Goal: Complete application form

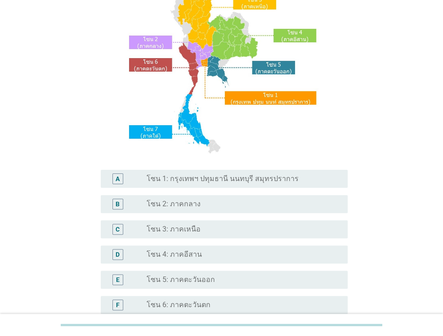
scroll to position [90, 0]
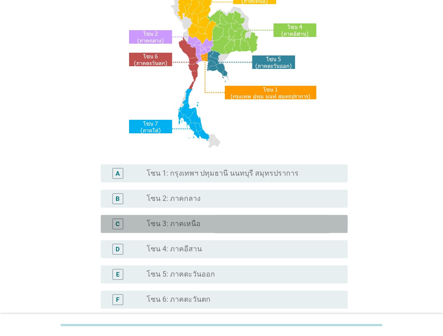
click at [182, 224] on label "โซน 3: ภาคเหนือ" at bounding box center [174, 223] width 54 height 9
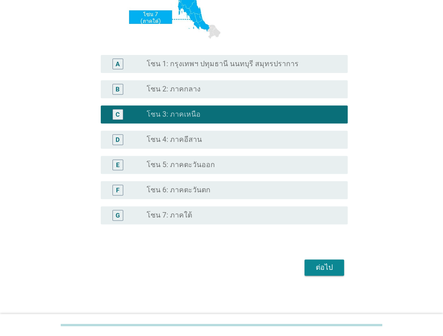
scroll to position [203, 0]
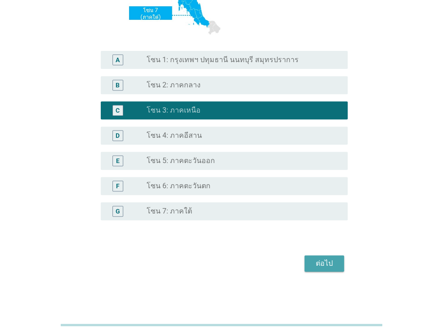
click at [327, 267] on div "ต่อไป" at bounding box center [324, 263] width 25 height 11
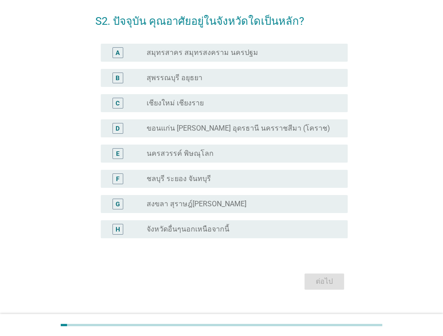
scroll to position [54, 0]
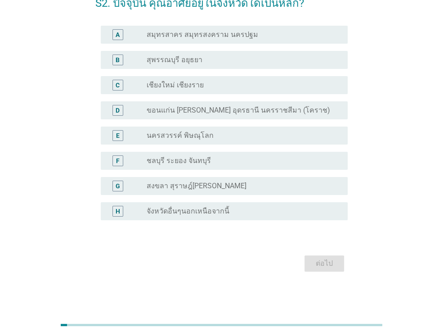
click at [188, 133] on label "นครสวรรค์ พิษณุโลก" at bounding box center [180, 135] width 67 height 9
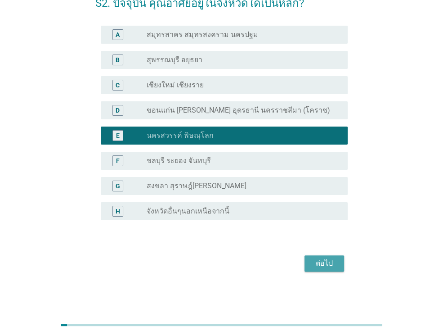
click at [319, 264] on div "ต่อไป" at bounding box center [324, 263] width 25 height 11
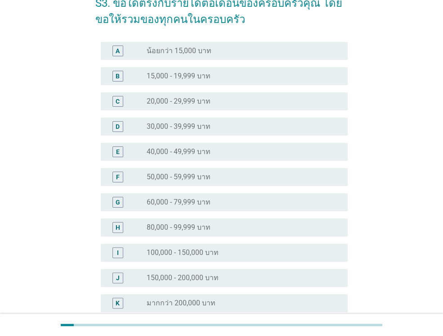
scroll to position [0, 0]
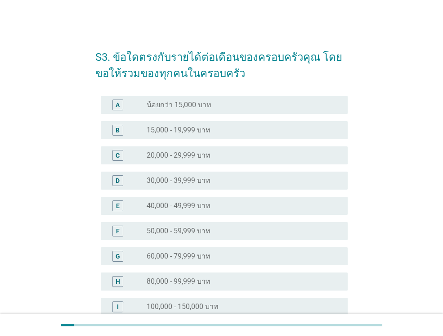
click at [202, 205] on label "40,000 - 49,999 บาท" at bounding box center [179, 205] width 64 height 9
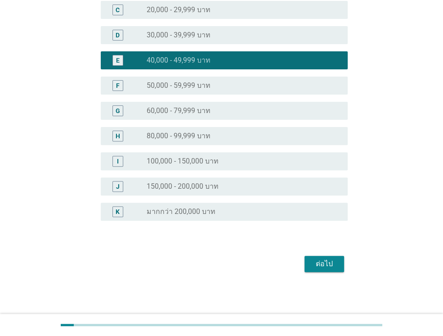
scroll to position [146, 0]
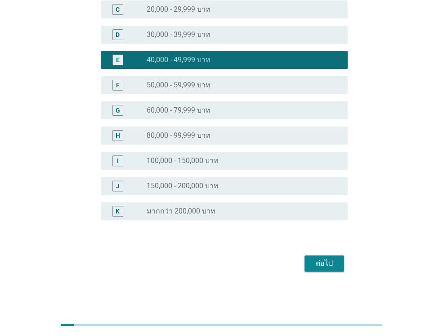
click at [327, 265] on div "ต่อไป" at bounding box center [324, 263] width 25 height 11
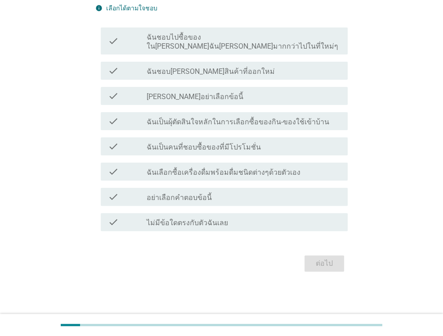
scroll to position [0, 0]
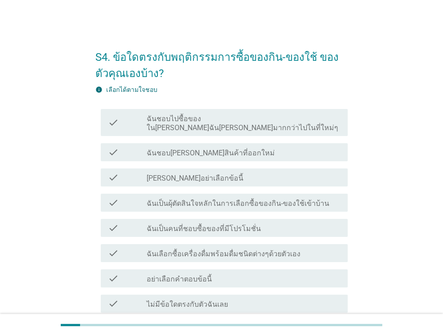
click at [184, 249] on label "ฉันเลือกซื้อเครื่องดื่มพร้อมดื่มชนิดต่างๆด้วยตัวเอง" at bounding box center [224, 253] width 154 height 9
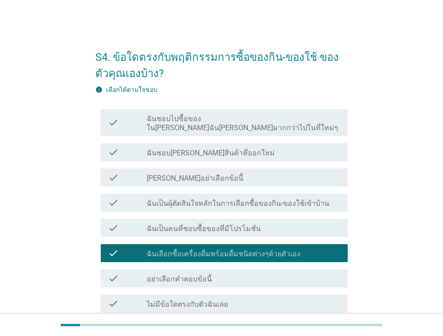
click at [187, 224] on label "ฉันเป็นคนที่ชอบซื้อของที่มีโปรโมชั่น" at bounding box center [204, 228] width 114 height 9
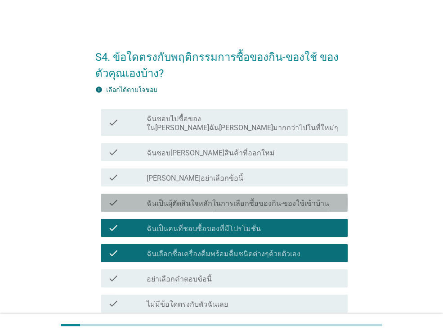
click at [185, 199] on label "ฉันเป็นผุ้ตัดสินใจหลักในการเลือกซื้อของกิน-ของใช้เข้าบ้าน" at bounding box center [238, 203] width 183 height 9
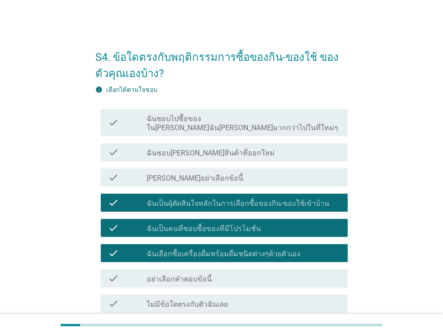
click at [187, 148] on label "ฉันชอบ[PERSON_NAME]สินค้าที่ออกใหม่" at bounding box center [211, 152] width 128 height 9
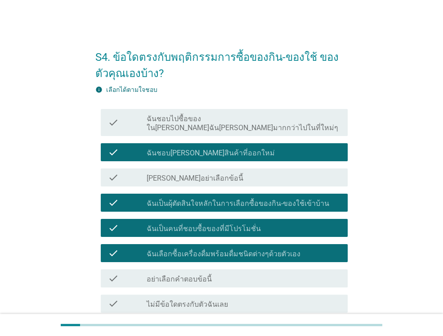
click at [193, 116] on label "ฉันชอบไปซื้อของใน[PERSON_NAME]ฉัน[PERSON_NAME]มากกว่าไปในที่ใหม่ๆ" at bounding box center [244, 123] width 194 height 18
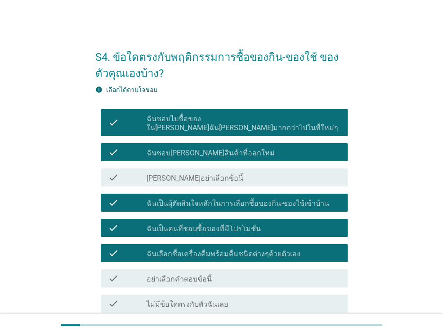
click at [193, 116] on label "ฉันชอบไปซื้อของใน[PERSON_NAME]ฉัน[PERSON_NAME]มากกว่าไปในที่ใหม่ๆ" at bounding box center [244, 123] width 194 height 18
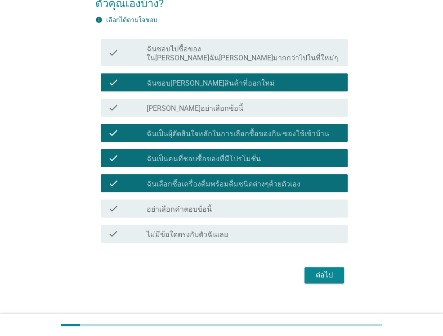
scroll to position [72, 0]
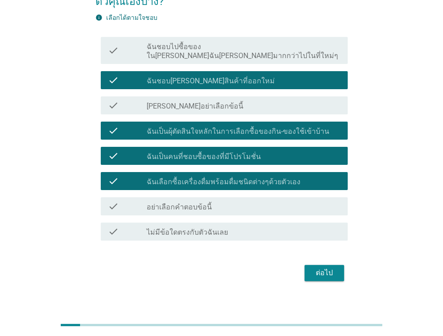
click at [330, 268] on div "ต่อไป" at bounding box center [324, 272] width 25 height 11
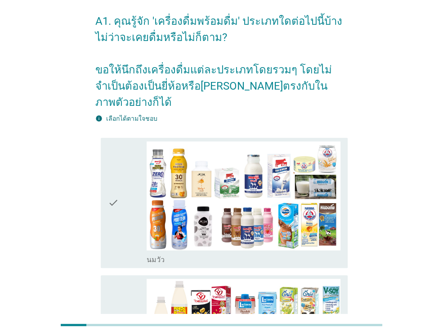
scroll to position [0, 0]
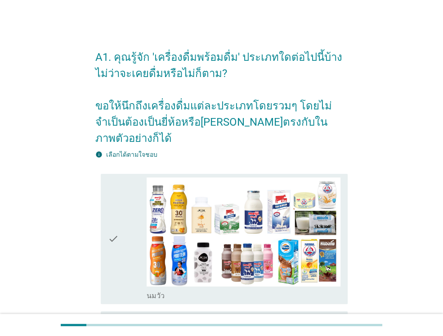
click at [126, 177] on div "check" at bounding box center [127, 238] width 39 height 123
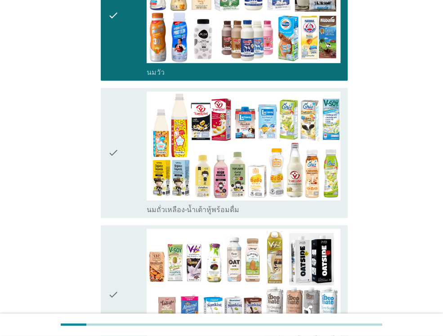
scroll to position [225, 0]
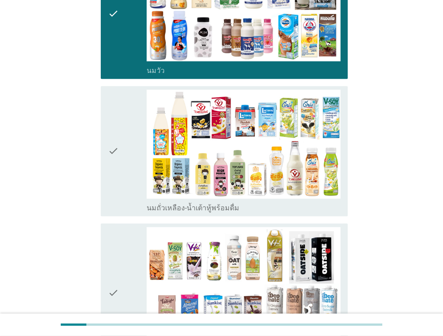
click at [126, 139] on div "check" at bounding box center [127, 151] width 39 height 123
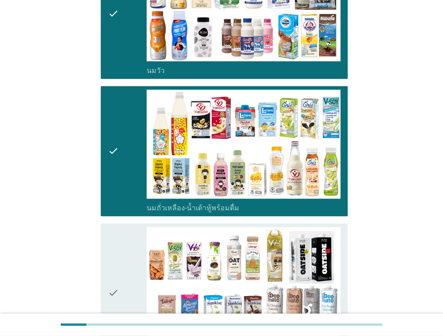
click at [115, 270] on icon "check" at bounding box center [113, 293] width 11 height 132
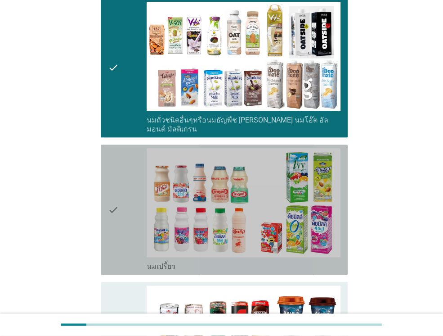
click at [117, 181] on icon "check" at bounding box center [113, 209] width 11 height 123
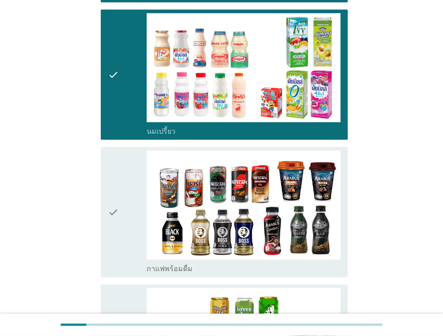
click at [118, 171] on icon "check" at bounding box center [113, 211] width 11 height 123
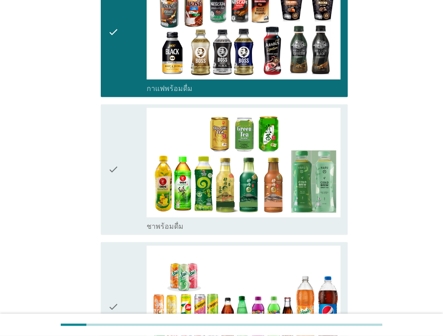
click at [120, 173] on div "check" at bounding box center [127, 169] width 39 height 123
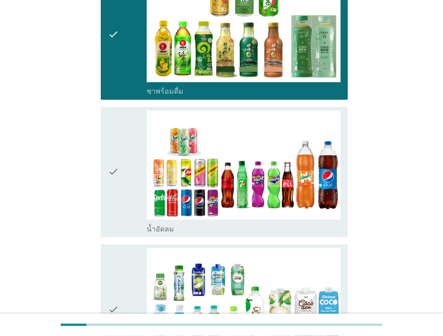
click at [121, 171] on div "check" at bounding box center [127, 171] width 39 height 123
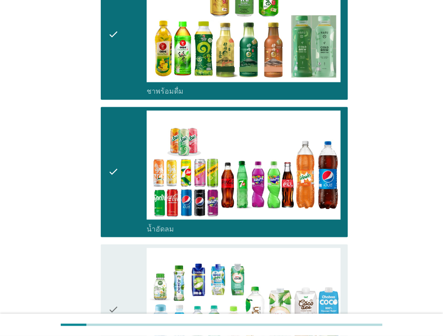
click at [112, 249] on icon "check" at bounding box center [113, 308] width 11 height 123
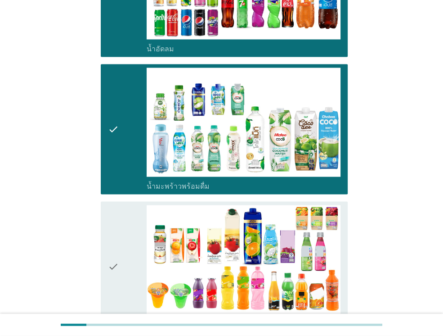
click at [119, 226] on div "check" at bounding box center [127, 266] width 39 height 123
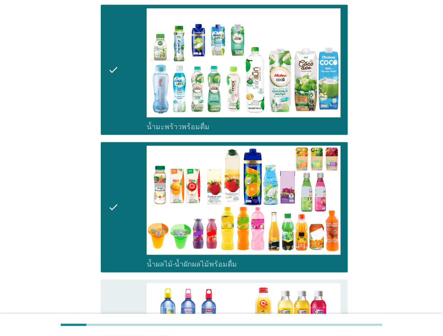
scroll to position [1350, 0]
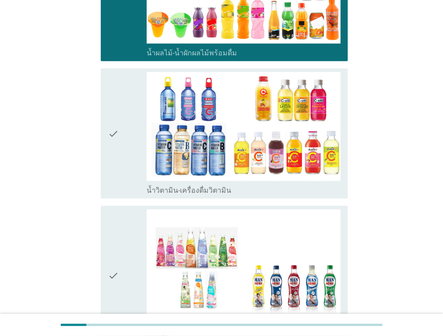
click at [120, 117] on div "check" at bounding box center [127, 133] width 39 height 123
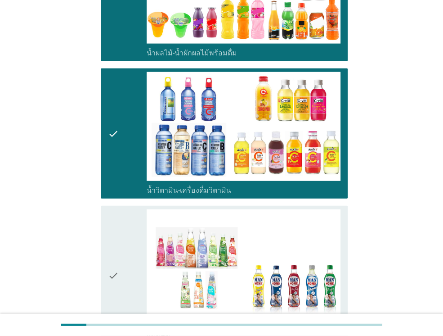
click at [112, 209] on icon "check" at bounding box center [113, 275] width 11 height 132
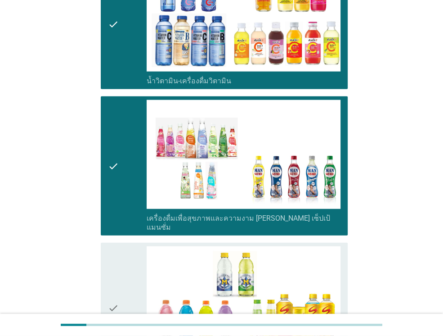
scroll to position [1575, 0]
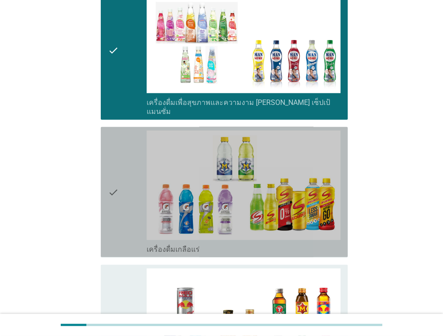
click at [116, 178] on icon "check" at bounding box center [113, 191] width 11 height 123
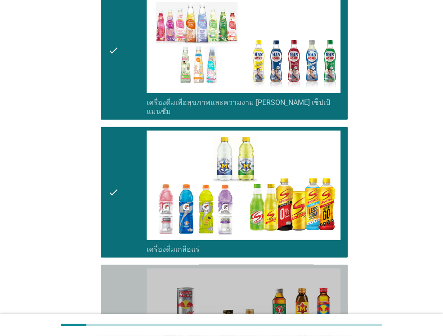
click at [110, 270] on icon "check" at bounding box center [113, 329] width 11 height 123
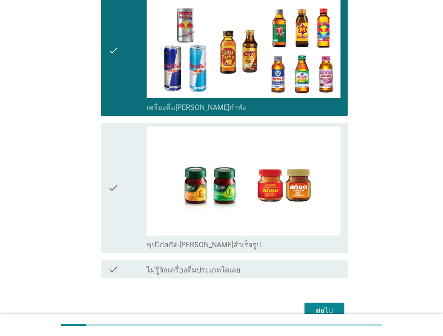
scroll to position [1862, 0]
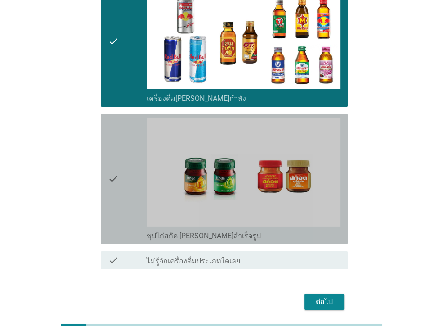
click at [124, 157] on div "check" at bounding box center [127, 178] width 39 height 123
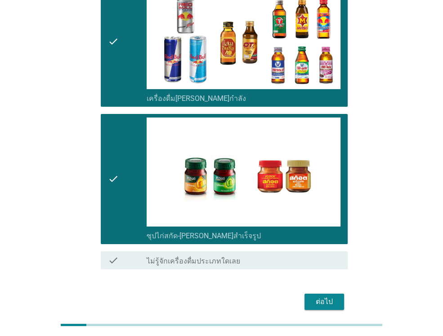
click at [323, 296] on div "ต่อไป" at bounding box center [324, 301] width 25 height 11
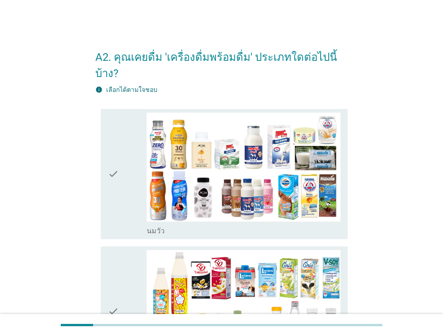
click at [119, 162] on icon "check" at bounding box center [113, 173] width 11 height 123
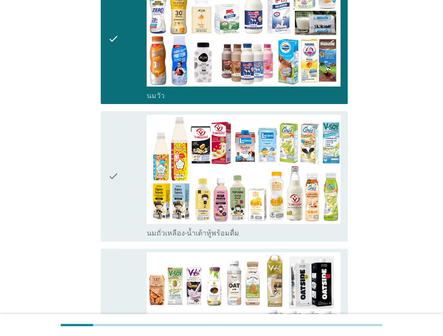
click at [119, 172] on icon "check" at bounding box center [113, 176] width 11 height 123
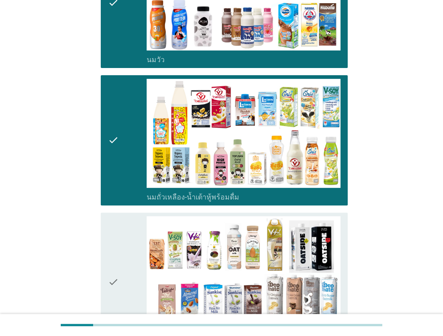
scroll to position [315, 0]
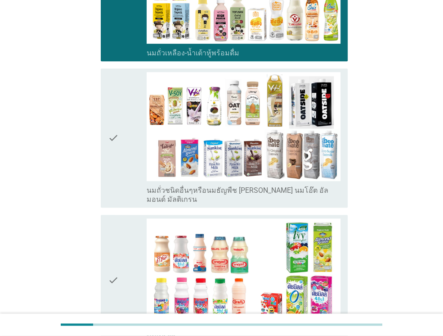
click at [128, 158] on div "check" at bounding box center [127, 138] width 39 height 132
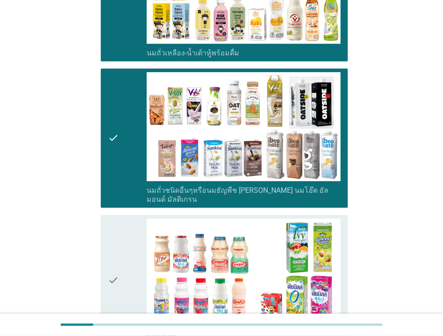
click at [121, 233] on div "check" at bounding box center [127, 279] width 39 height 123
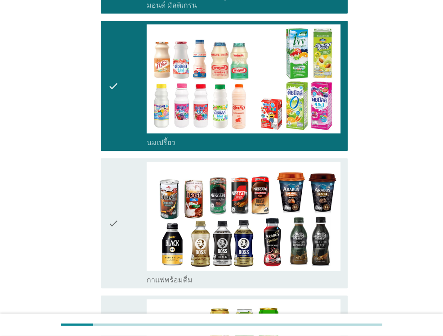
scroll to position [540, 0]
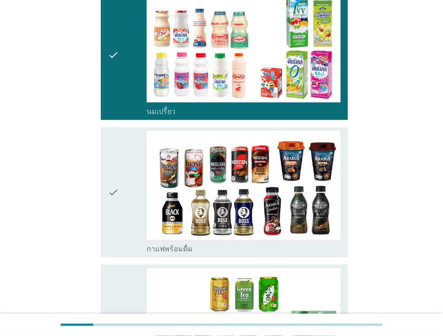
click at [122, 198] on div "check" at bounding box center [127, 191] width 39 height 123
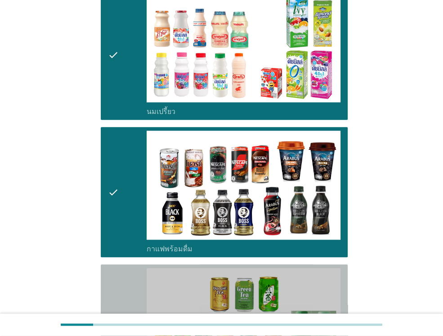
click at [119, 268] on div "check" at bounding box center [127, 329] width 39 height 123
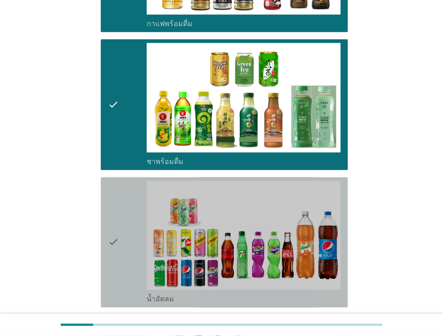
click at [128, 234] on div "check" at bounding box center [127, 241] width 39 height 123
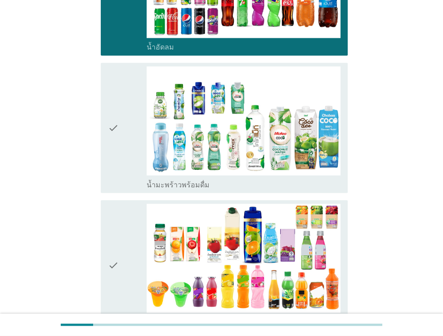
scroll to position [1035, 0]
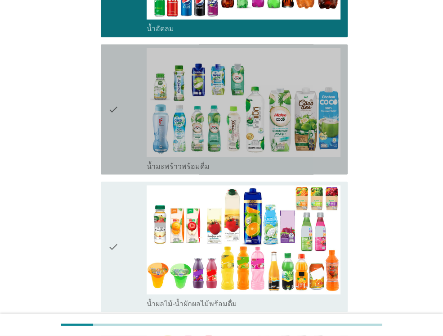
click at [130, 121] on div "check" at bounding box center [127, 109] width 39 height 123
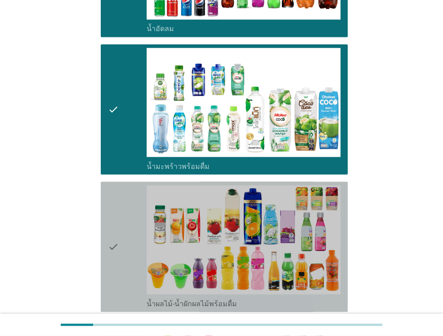
click at [110, 189] on icon "check" at bounding box center [113, 246] width 11 height 123
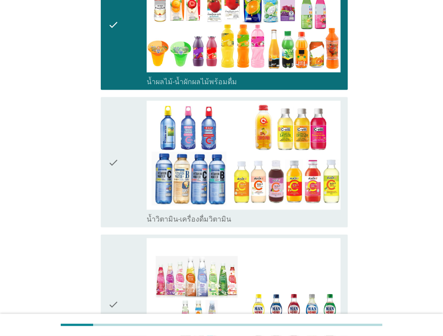
scroll to position [1260, 0]
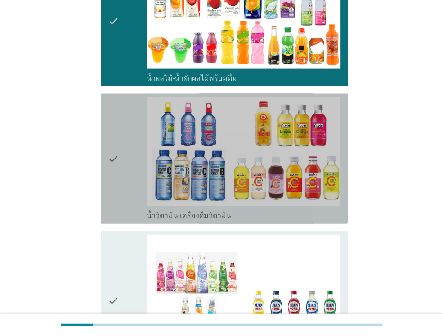
click at [112, 148] on icon "check" at bounding box center [113, 158] width 11 height 123
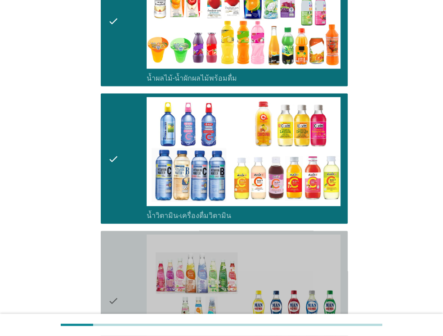
click at [108, 244] on icon "check" at bounding box center [113, 300] width 11 height 132
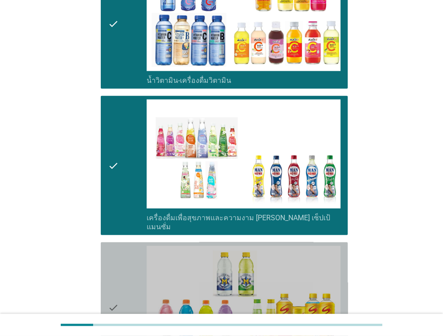
click at [110, 246] on icon "check" at bounding box center [113, 307] width 11 height 123
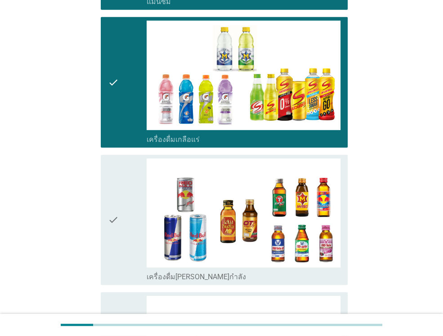
click at [121, 214] on div "check" at bounding box center [127, 219] width 39 height 123
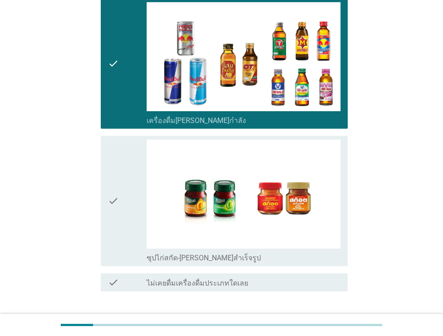
scroll to position [1798, 0]
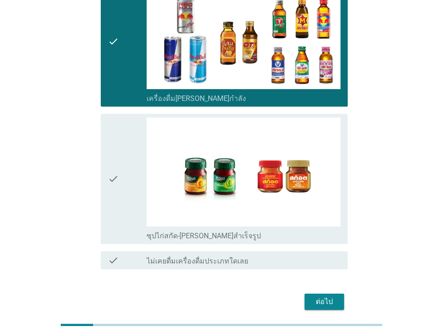
click at [130, 155] on div "check" at bounding box center [127, 178] width 39 height 123
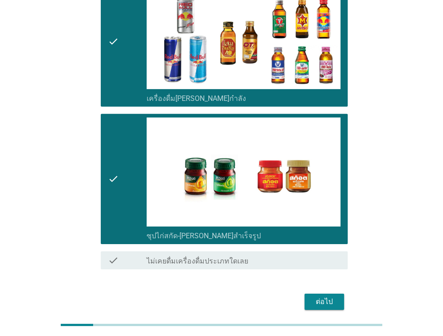
click at [335, 296] on div "ต่อไป" at bounding box center [324, 301] width 25 height 11
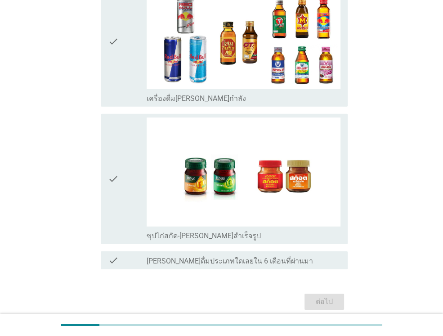
scroll to position [0, 0]
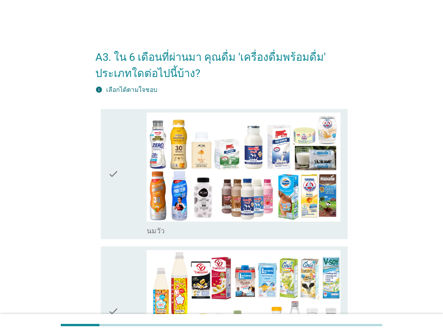
click at [119, 202] on div "check" at bounding box center [127, 173] width 39 height 123
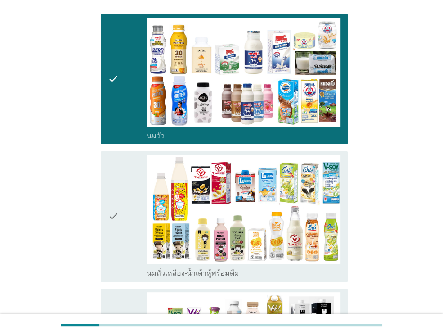
scroll to position [135, 0]
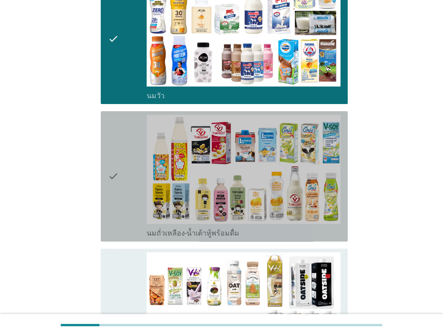
click at [121, 203] on div "check" at bounding box center [127, 176] width 39 height 123
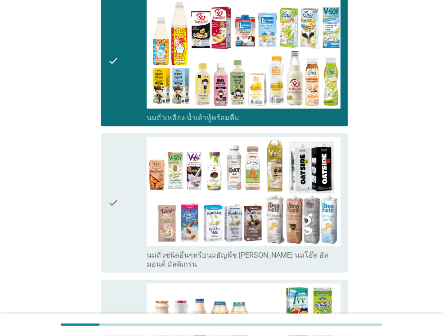
scroll to position [270, 0]
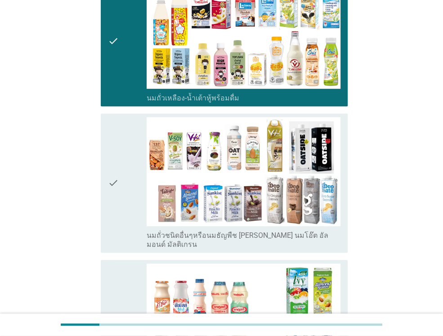
click at [122, 194] on div "check" at bounding box center [127, 183] width 39 height 132
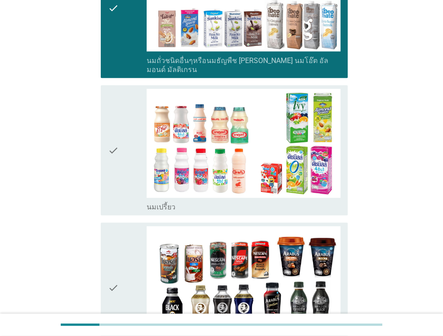
scroll to position [450, 0]
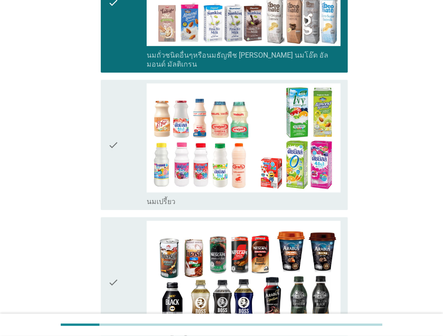
click at [121, 139] on div "check" at bounding box center [127, 144] width 39 height 123
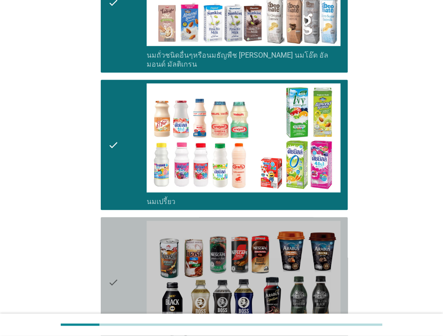
click at [114, 243] on icon "check" at bounding box center [113, 281] width 11 height 123
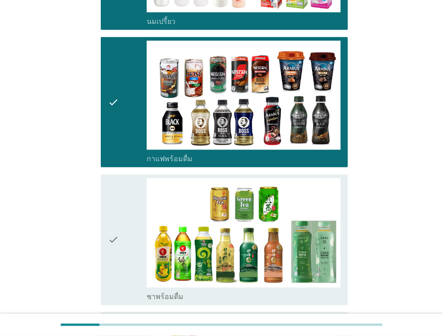
click at [123, 239] on div "check" at bounding box center [127, 239] width 39 height 123
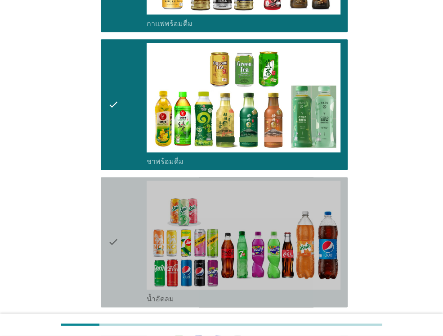
click at [126, 234] on div "check" at bounding box center [127, 241] width 39 height 123
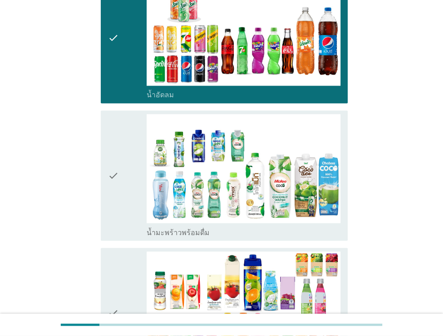
scroll to position [990, 0]
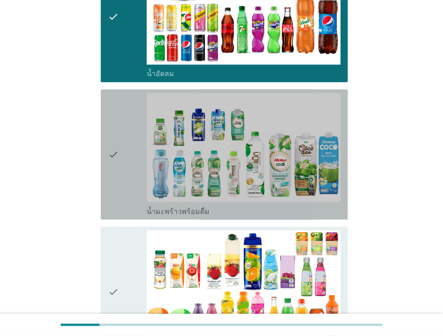
click at [119, 154] on div "check" at bounding box center [127, 154] width 39 height 123
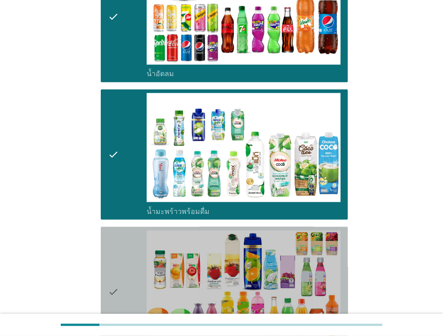
click at [110, 256] on icon "check" at bounding box center [113, 291] width 11 height 123
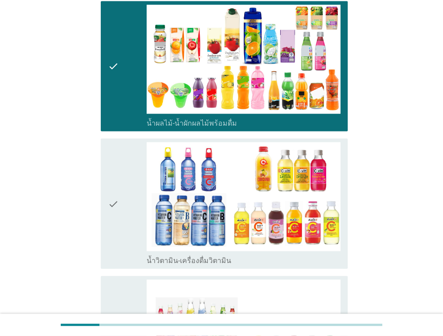
click at [120, 213] on div "check" at bounding box center [127, 203] width 39 height 123
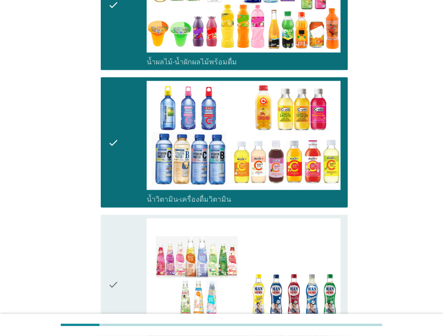
scroll to position [1395, 0]
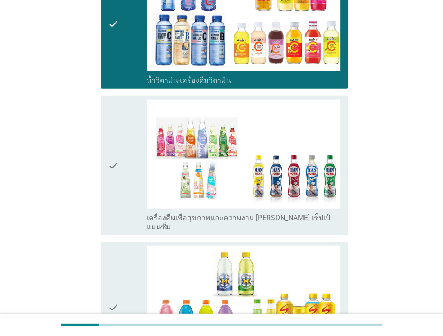
click at [118, 164] on icon "check" at bounding box center [113, 165] width 11 height 132
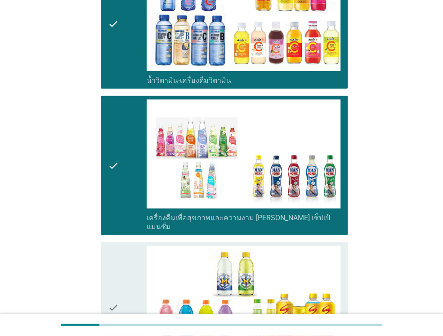
click at [118, 264] on icon "check" at bounding box center [113, 307] width 11 height 123
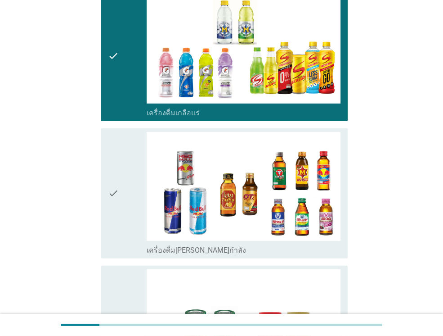
scroll to position [1665, 0]
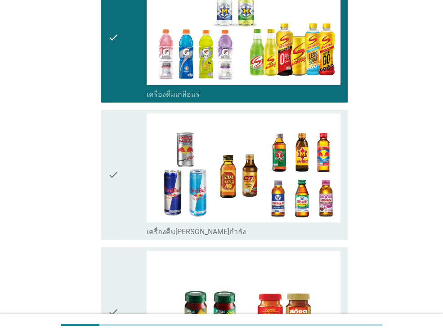
click at [112, 180] on icon "check" at bounding box center [113, 174] width 11 height 123
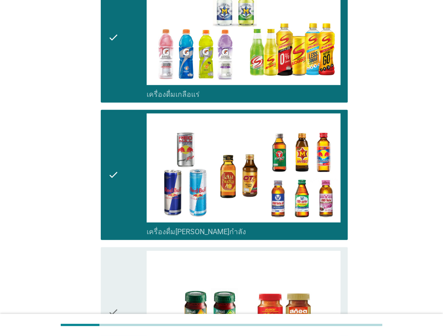
click at [108, 268] on icon "check" at bounding box center [113, 312] width 11 height 123
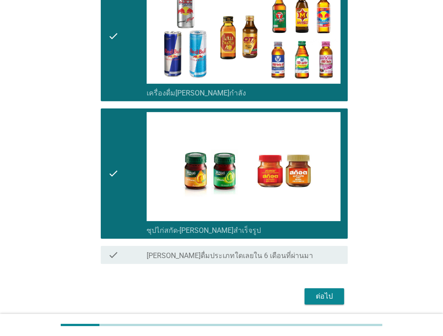
scroll to position [1814, 0]
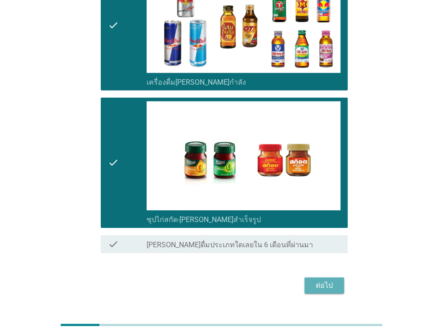
click at [322, 280] on div "ต่อไป" at bounding box center [324, 285] width 25 height 11
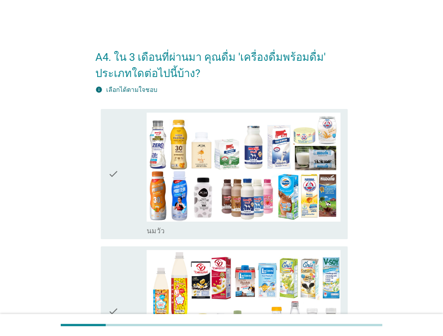
click at [120, 193] on div "check" at bounding box center [127, 173] width 39 height 123
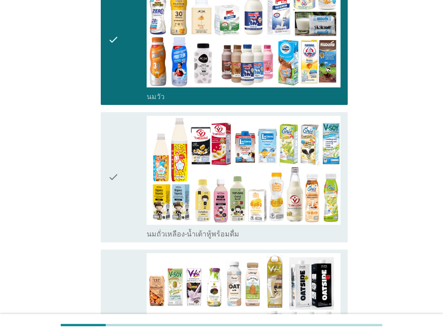
scroll to position [135, 0]
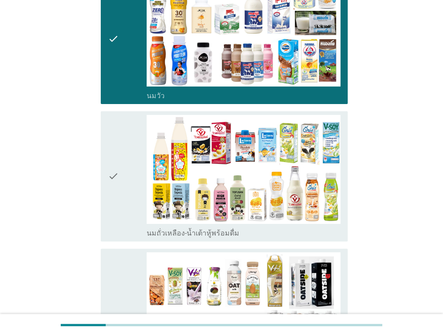
click at [120, 195] on div "check" at bounding box center [127, 176] width 39 height 123
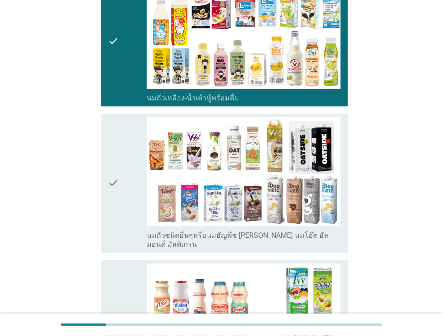
click at [121, 194] on div "check" at bounding box center [127, 183] width 39 height 132
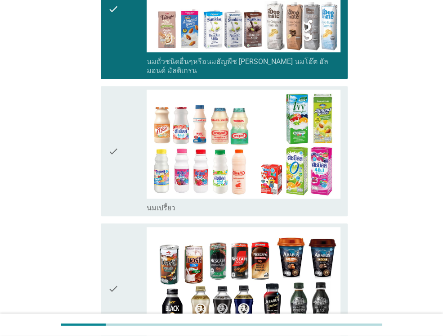
scroll to position [450, 0]
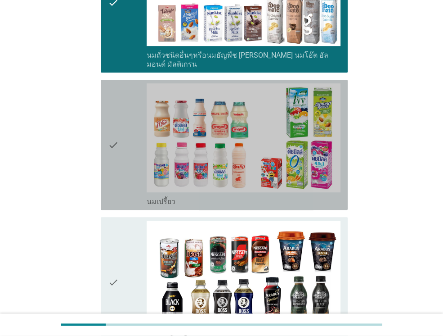
click at [128, 159] on div "check" at bounding box center [127, 144] width 39 height 123
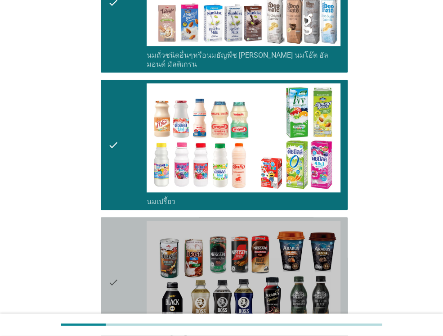
click at [124, 238] on div "check" at bounding box center [127, 281] width 39 height 123
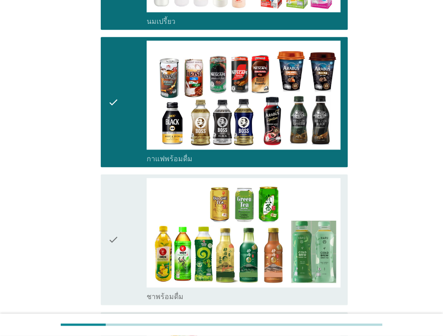
click at [126, 233] on div "check" at bounding box center [127, 239] width 39 height 123
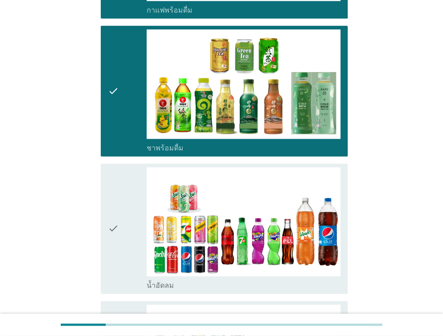
scroll to position [855, 0]
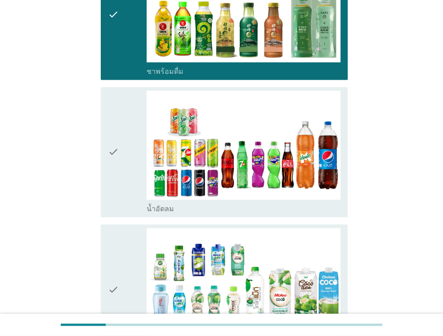
click at [122, 185] on div "check" at bounding box center [127, 151] width 39 height 123
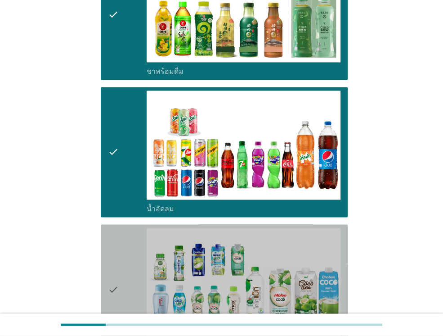
click at [117, 250] on icon "check" at bounding box center [113, 289] width 11 height 123
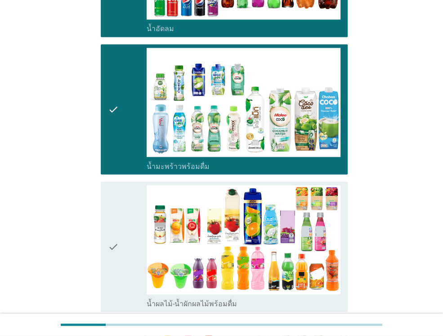
click at [121, 207] on div "check" at bounding box center [127, 246] width 39 height 123
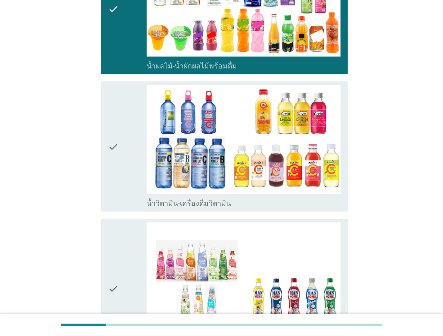
scroll to position [1305, 0]
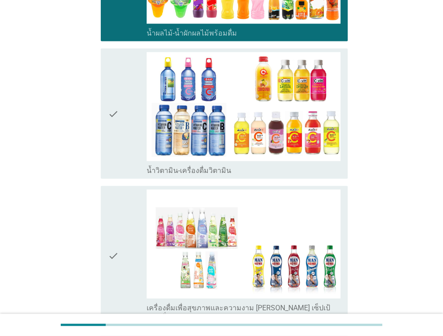
click at [134, 133] on div "check" at bounding box center [127, 113] width 39 height 123
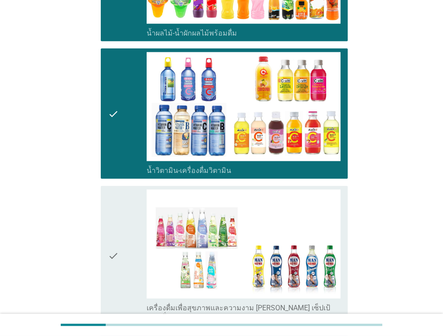
click at [114, 220] on icon "check" at bounding box center [113, 255] width 11 height 132
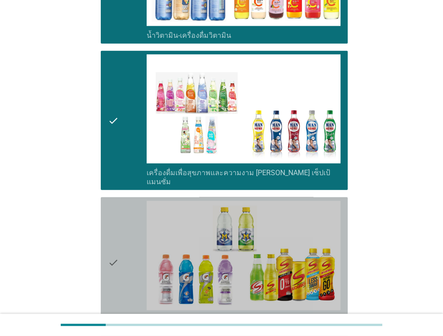
click at [115, 216] on icon "check" at bounding box center [113, 262] width 11 height 123
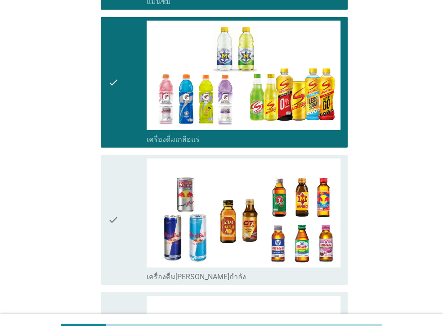
click at [126, 203] on div "check" at bounding box center [127, 219] width 39 height 123
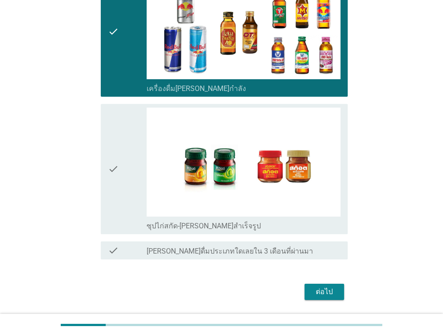
scroll to position [1814, 0]
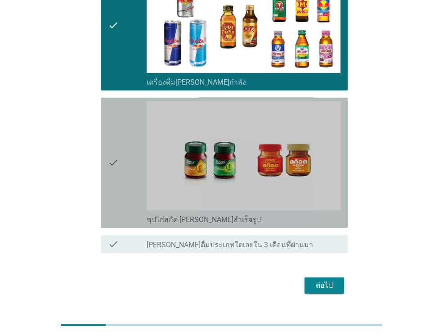
click at [103, 132] on div "check check_box_outline_blank ซุปไก่สกัด-[PERSON_NAME]สำเร็จรูป" at bounding box center [224, 163] width 247 height 130
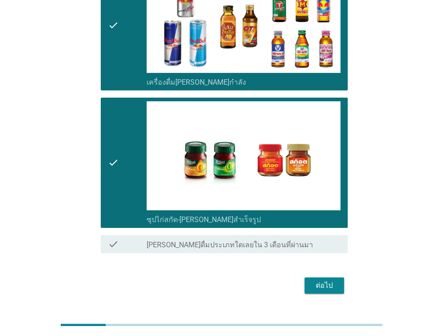
click at [328, 280] on div "ต่อไป" at bounding box center [324, 285] width 25 height 11
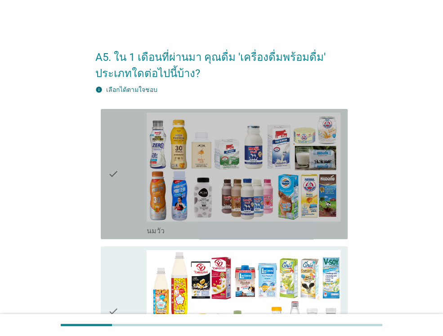
click at [122, 192] on div "check" at bounding box center [127, 173] width 39 height 123
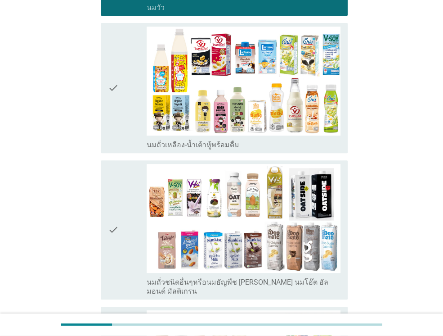
scroll to position [225, 0]
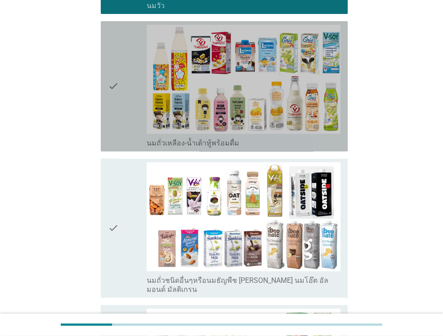
click at [122, 72] on div "check" at bounding box center [127, 86] width 39 height 123
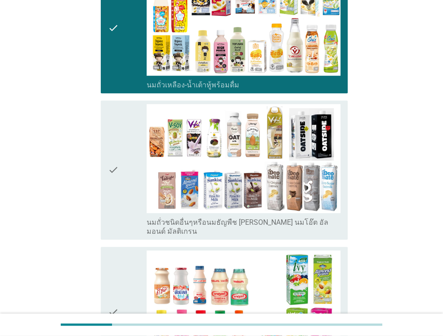
scroll to position [495, 0]
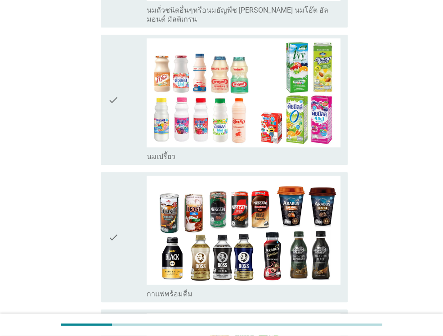
click at [136, 99] on div "check" at bounding box center [127, 99] width 39 height 123
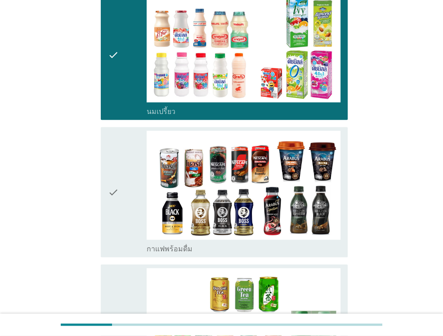
click at [135, 152] on div "check" at bounding box center [127, 191] width 39 height 123
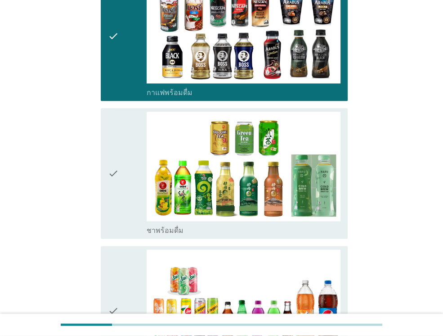
scroll to position [765, 0]
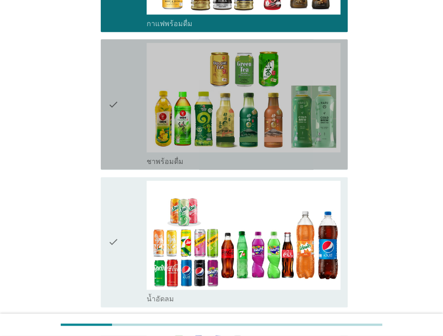
click at [141, 116] on div "check" at bounding box center [127, 104] width 39 height 123
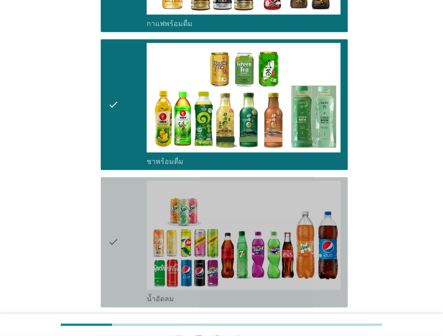
click at [135, 197] on div "check" at bounding box center [127, 241] width 39 height 123
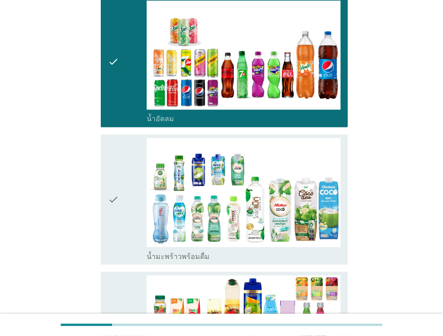
click at [138, 171] on div "check" at bounding box center [127, 199] width 39 height 123
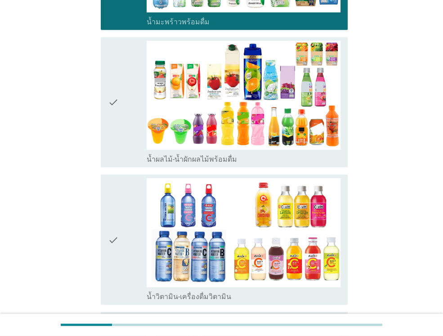
scroll to position [1215, 0]
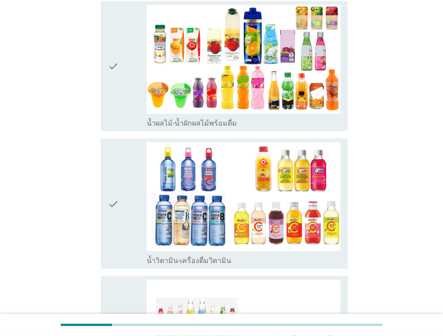
click at [136, 101] on div "check" at bounding box center [127, 66] width 39 height 123
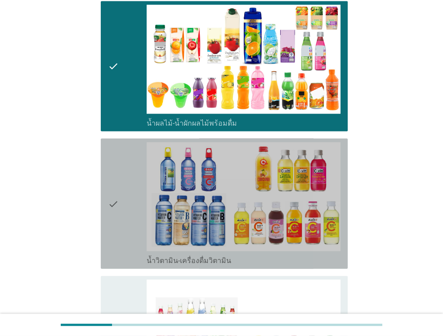
click at [122, 186] on div "check" at bounding box center [127, 203] width 39 height 123
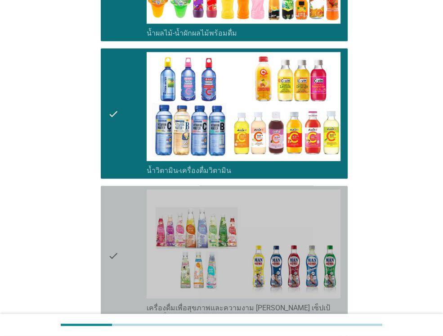
click at [124, 189] on div "check" at bounding box center [127, 255] width 39 height 132
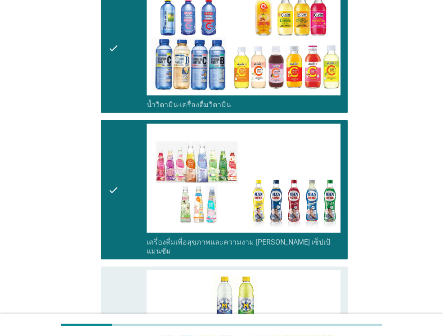
scroll to position [1575, 0]
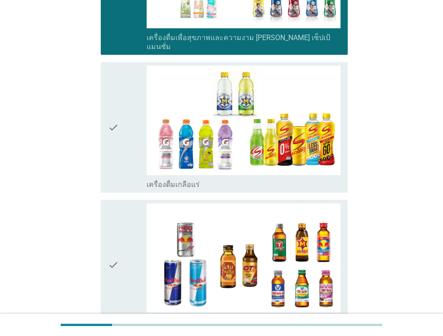
click at [133, 132] on div "check" at bounding box center [127, 127] width 39 height 123
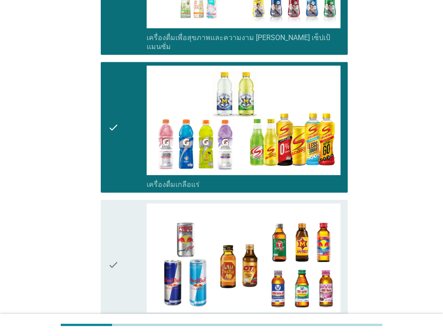
click at [120, 208] on div "check" at bounding box center [127, 264] width 39 height 123
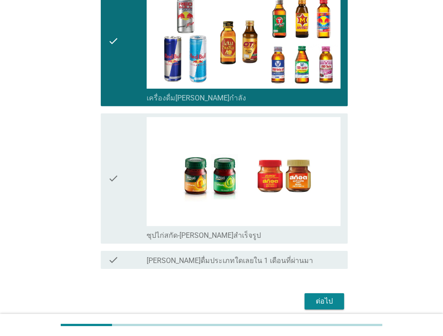
scroll to position [1799, 0]
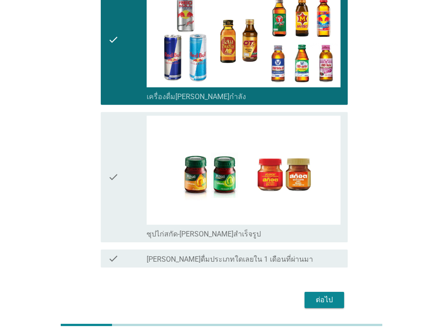
click at [136, 169] on div "check" at bounding box center [127, 177] width 39 height 123
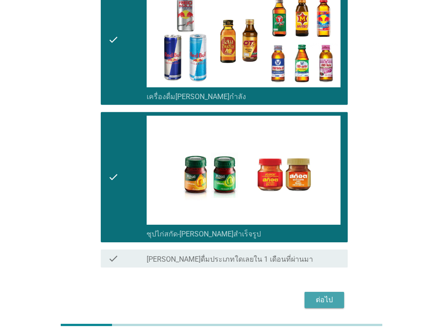
click at [321, 294] on div "ต่อไป" at bounding box center [324, 299] width 25 height 11
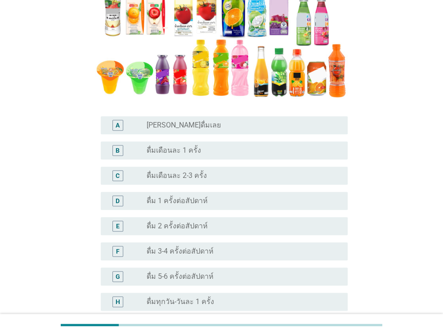
scroll to position [180, 0]
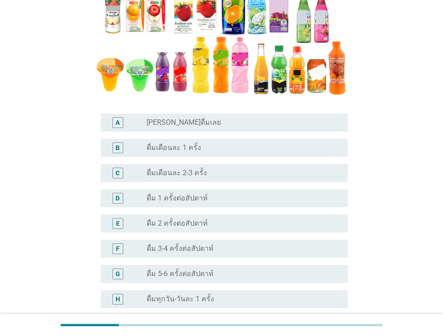
click at [208, 249] on label "ดื่ม 3-4 ครั้งต่อสัปดาห์" at bounding box center [180, 248] width 67 height 9
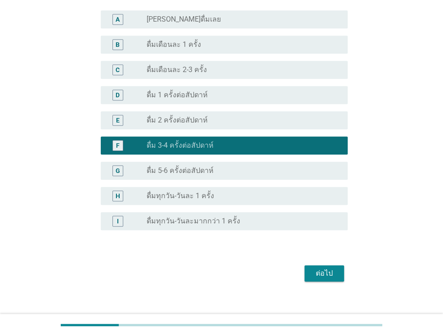
scroll to position [293, 0]
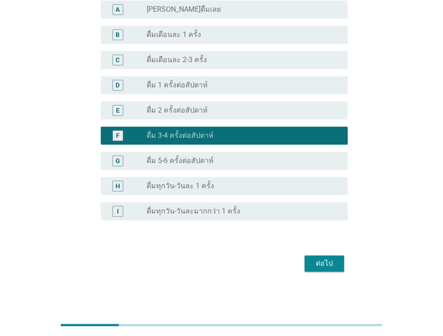
click at [333, 262] on div "ต่อไป" at bounding box center [324, 263] width 25 height 11
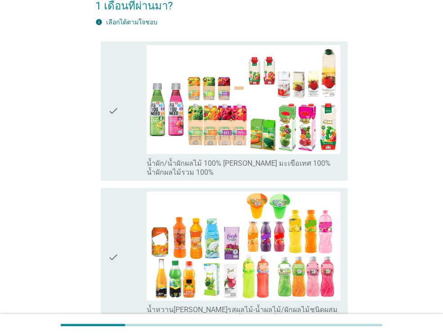
scroll to position [45, 0]
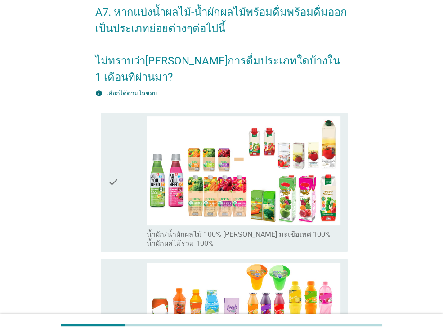
click at [112, 170] on icon "check" at bounding box center [113, 182] width 11 height 132
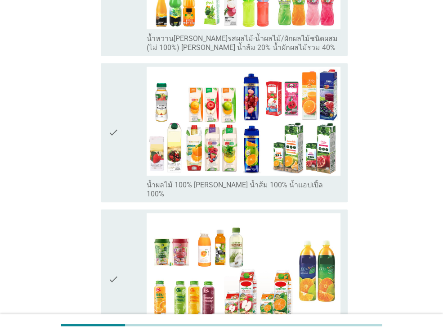
scroll to position [384, 0]
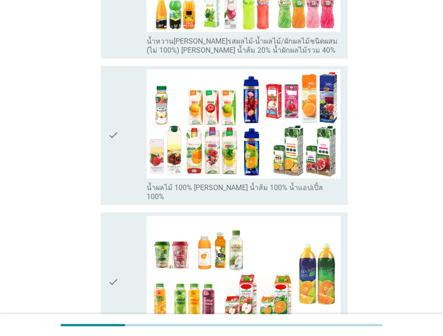
click at [121, 151] on div "check" at bounding box center [127, 135] width 39 height 132
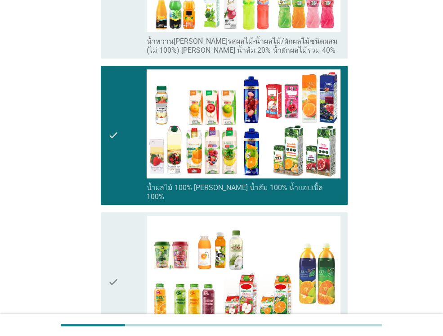
scroll to position [204, 0]
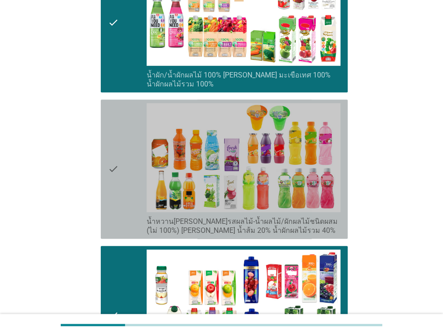
click at [121, 151] on div "check" at bounding box center [127, 169] width 39 height 132
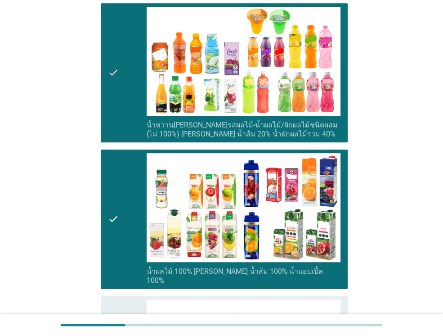
scroll to position [384, 0]
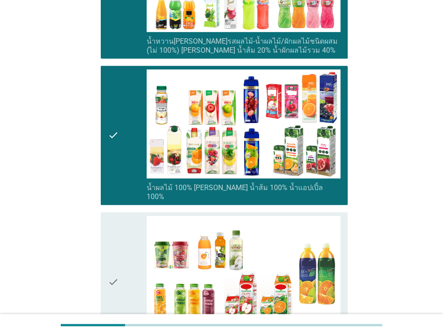
click at [130, 257] on div "check" at bounding box center [127, 281] width 39 height 132
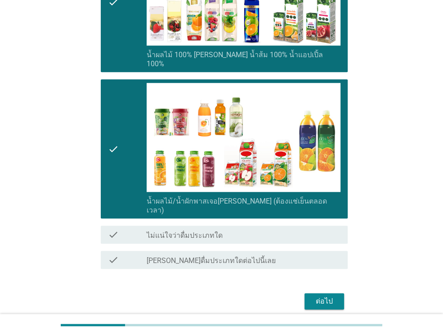
scroll to position [519, 0]
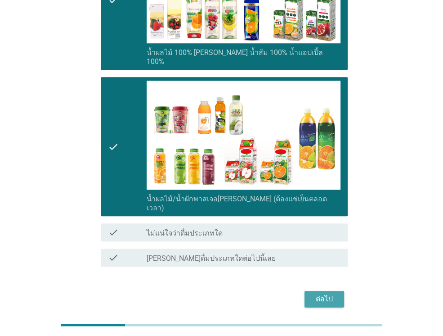
click at [330, 293] on div "ต่อไป" at bounding box center [324, 298] width 25 height 11
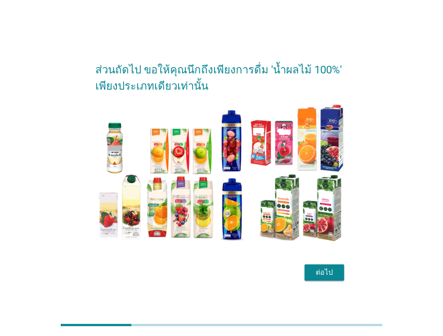
click at [329, 270] on div "ต่อไป" at bounding box center [324, 272] width 25 height 11
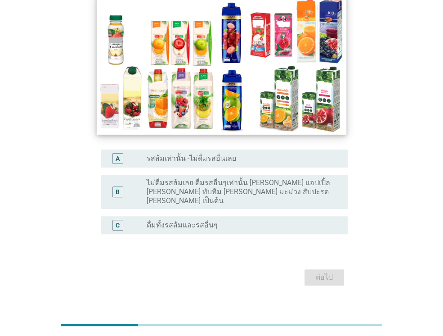
scroll to position [100, 0]
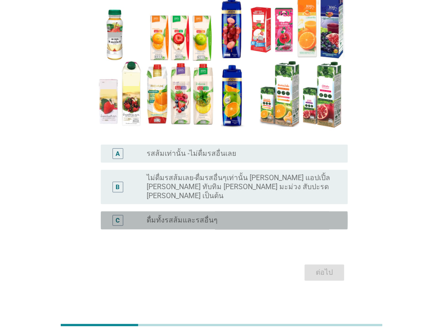
click at [211, 215] on label "ดื่มทั้งรสส้มและรสอื่นๆ" at bounding box center [182, 219] width 71 height 9
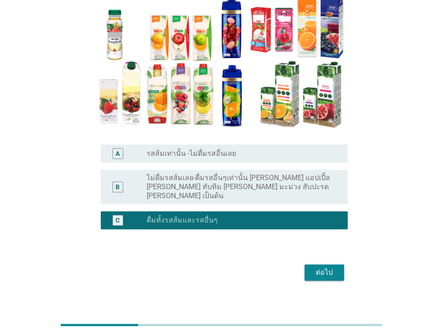
click at [328, 267] on div "ต่อไป" at bounding box center [324, 272] width 25 height 11
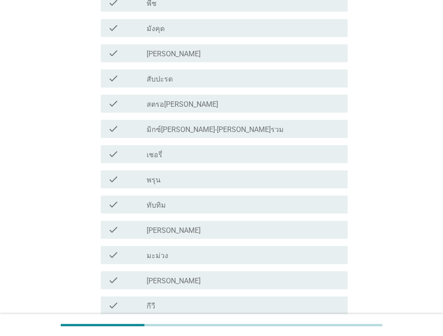
scroll to position [265, 0]
click at [157, 181] on label "พรุน" at bounding box center [154, 179] width 14 height 9
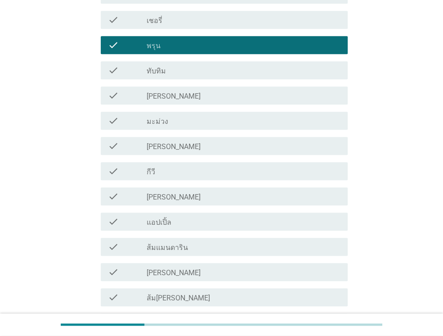
scroll to position [399, 0]
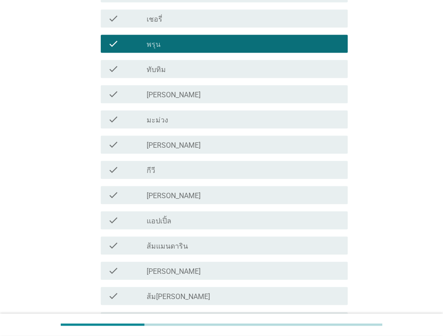
click at [152, 198] on label "[PERSON_NAME]" at bounding box center [174, 195] width 54 height 9
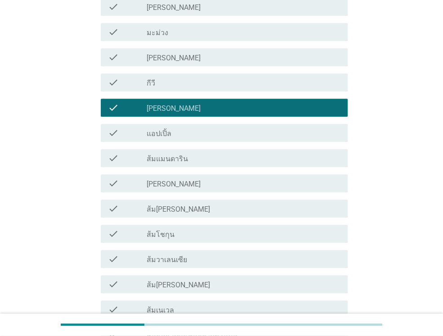
scroll to position [540, 0]
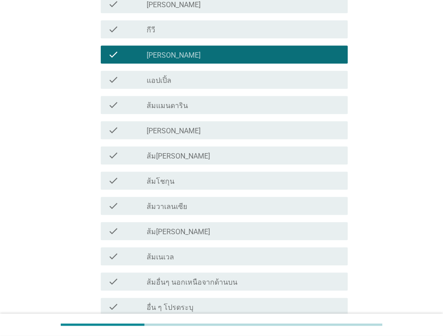
click at [162, 131] on label "[PERSON_NAME]" at bounding box center [174, 130] width 54 height 9
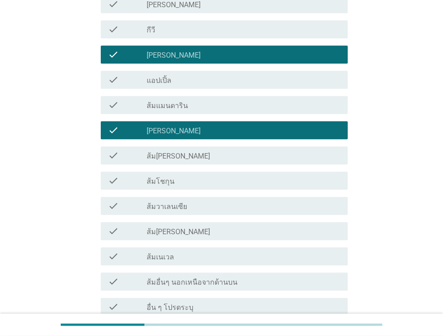
click at [166, 158] on label "ส้ม[PERSON_NAME]" at bounding box center [178, 156] width 63 height 9
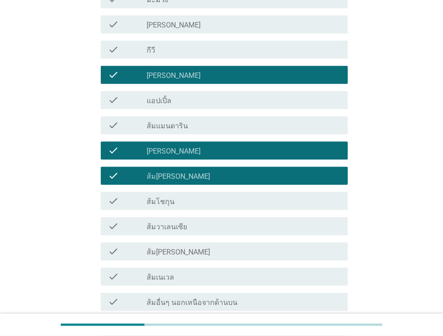
scroll to position [624, 0]
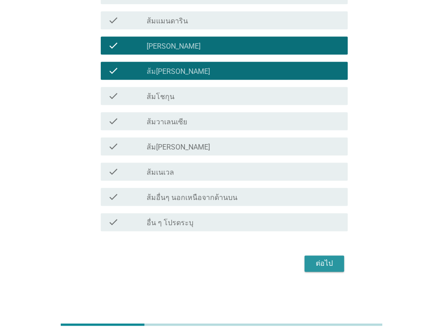
click at [322, 258] on div "ต่อไป" at bounding box center [324, 263] width 25 height 11
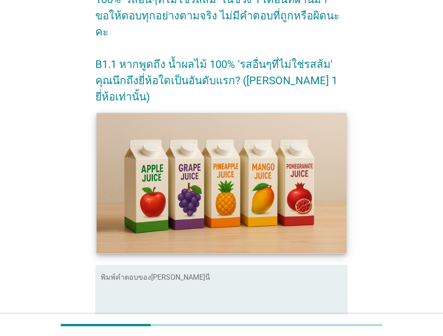
scroll to position [135, 0]
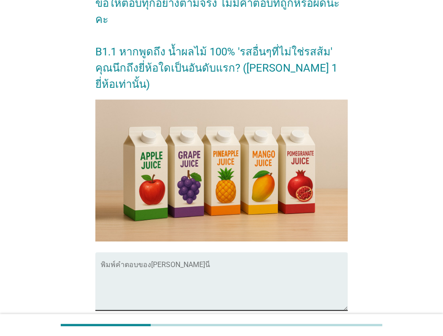
click at [164, 252] on div "พิมพ์คำตอบของ[PERSON_NAME]นี่" at bounding box center [224, 281] width 247 height 58
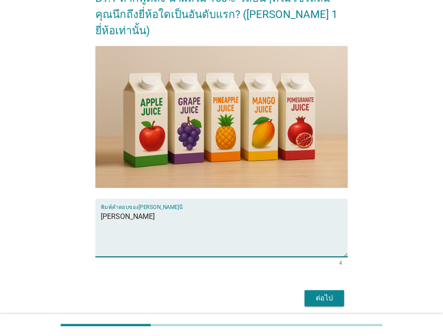
scroll to position [191, 0]
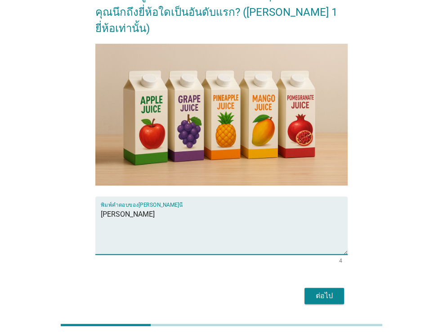
type textarea "[PERSON_NAME]"
click at [324, 287] on button "ต่อไป" at bounding box center [325, 295] width 40 height 16
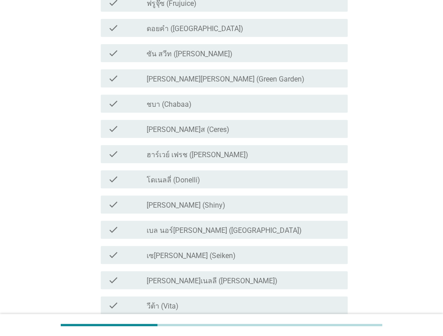
scroll to position [0, 0]
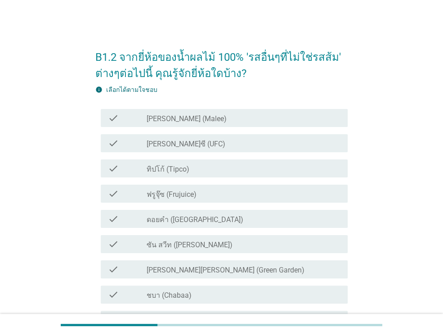
click at [176, 122] on label "[PERSON_NAME] (Malee)" at bounding box center [187, 118] width 80 height 9
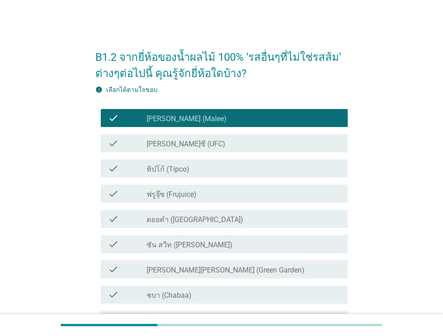
click at [169, 145] on label "[PERSON_NAME]ซี (UFC)" at bounding box center [186, 143] width 79 height 9
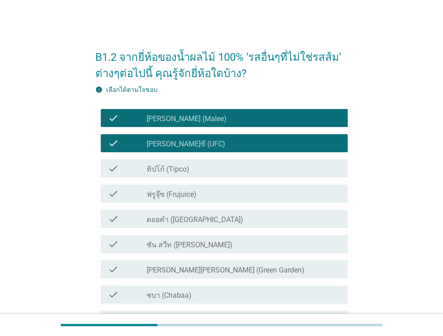
click at [162, 174] on div "check check_box_outline_blank ทิปโก้ (Tipco)" at bounding box center [224, 168] width 247 height 18
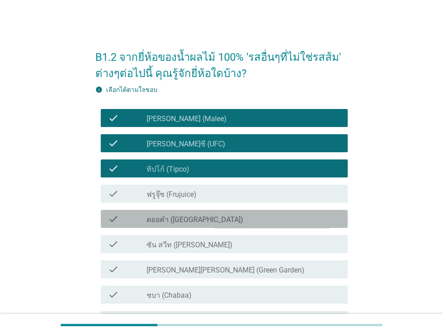
click at [185, 217] on label "ดอยคำ ([GEOGRAPHIC_DATA])" at bounding box center [195, 219] width 97 height 9
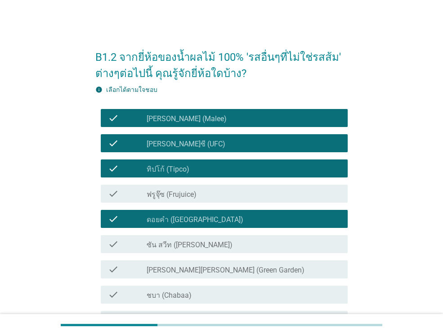
click at [175, 241] on label "ซัน สวีท ([PERSON_NAME])" at bounding box center [190, 244] width 86 height 9
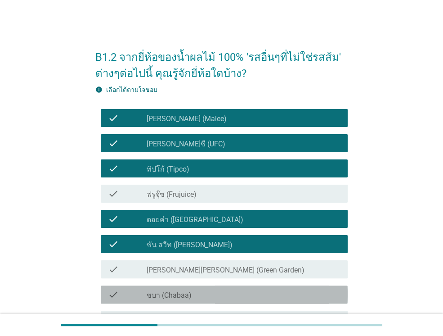
click at [182, 299] on div "check check_box_outline_blank ชบา (Chabaa)" at bounding box center [224, 294] width 247 height 18
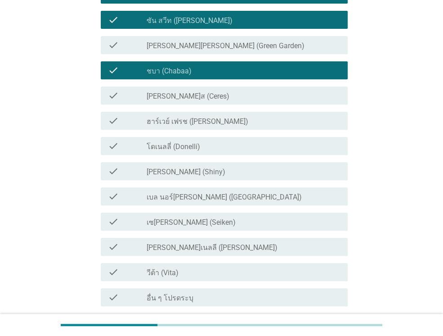
scroll to position [225, 0]
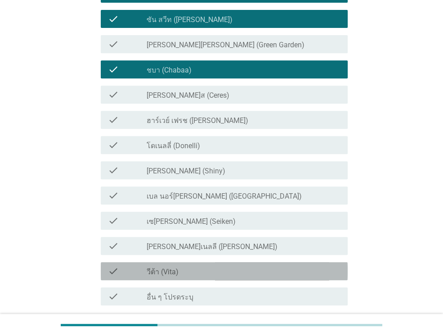
click at [175, 274] on label "วีต้า (Vita)" at bounding box center [163, 271] width 32 height 9
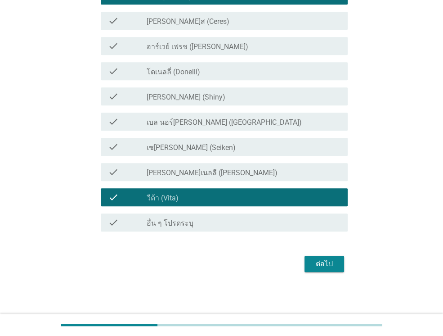
scroll to position [299, 0]
click at [328, 261] on div "ต่อไป" at bounding box center [324, 263] width 25 height 11
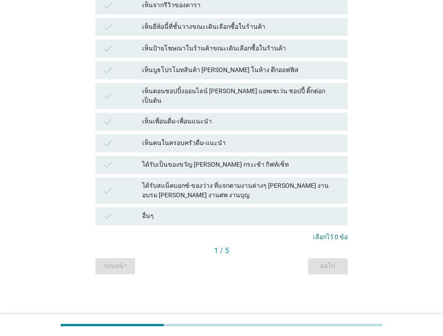
scroll to position [0, 0]
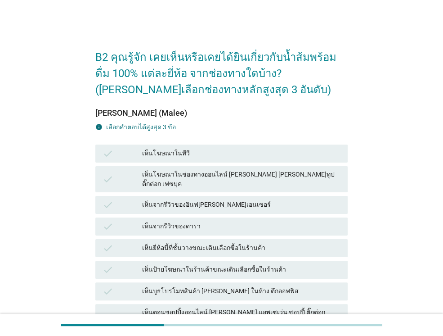
click at [178, 152] on div "เห็นโฆษณาในทีวี" at bounding box center [241, 153] width 198 height 11
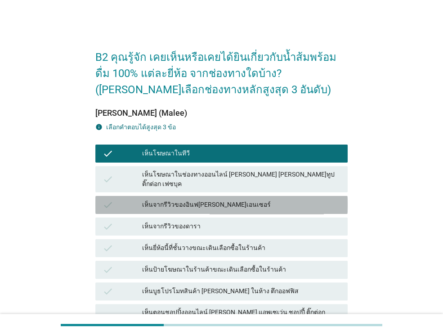
click at [185, 199] on div "เห็นจากรีวิวของอินฟ[PERSON_NAME]เอนเซอร์" at bounding box center [241, 204] width 198 height 11
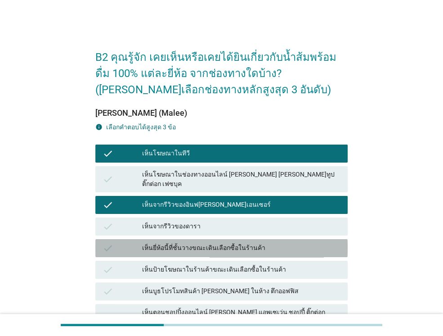
click at [197, 242] on div "เห็นยี่ห้อนี้ที่ชั้นวางขณะเดินเลือกซื้อในร้านค้า" at bounding box center [241, 247] width 198 height 11
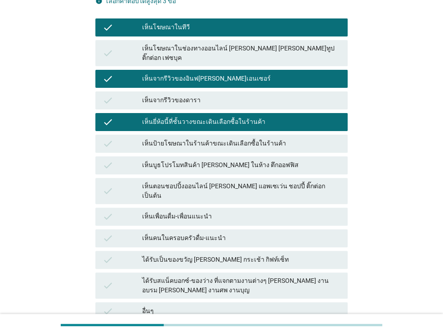
scroll to position [135, 0]
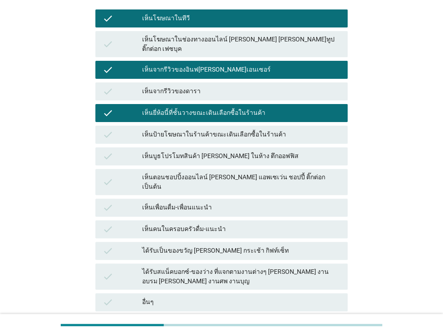
click at [181, 202] on div "เห็นเพื่อนดื่ม-เพื่อนแนะนำ" at bounding box center [241, 207] width 198 height 11
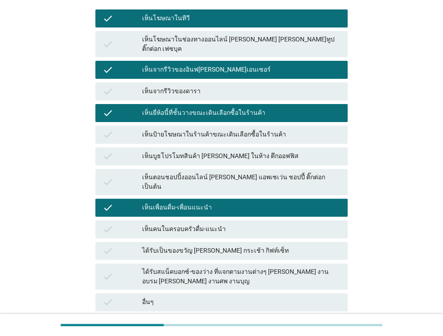
click at [165, 172] on div "เห็นตอนชอปปิ้งออนไลน์ [PERSON_NAME] แอพเซเว่น ชอปปี้ ติ๊กต่อก เป็นต้น" at bounding box center [241, 181] width 198 height 19
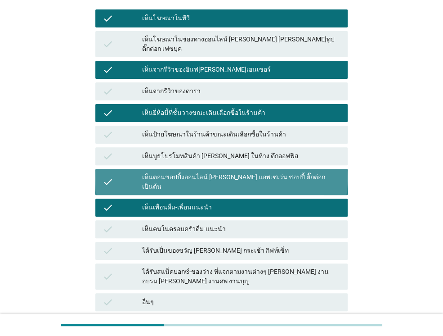
click at [165, 172] on div "เห็นตอนชอปปิ้งออนไลน์ [PERSON_NAME] แอพเซเว่น ชอปปี้ ติ๊กต่อก เป็นต้น" at bounding box center [241, 181] width 198 height 19
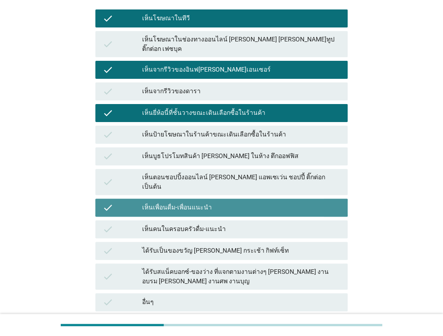
click at [162, 202] on div "เห็นเพื่อนดื่ม-เพื่อนแนะนำ" at bounding box center [241, 207] width 198 height 11
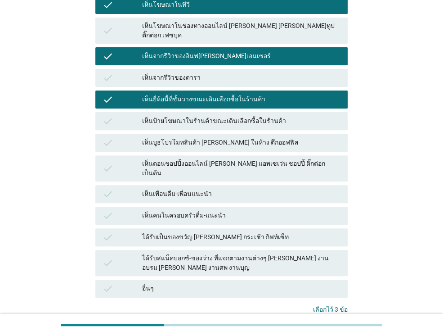
scroll to position [204, 0]
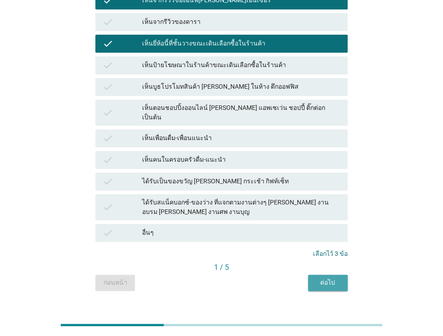
click at [318, 278] on div "ต่อไป" at bounding box center [327, 282] width 25 height 9
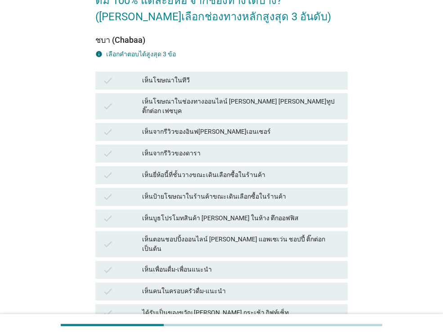
scroll to position [90, 0]
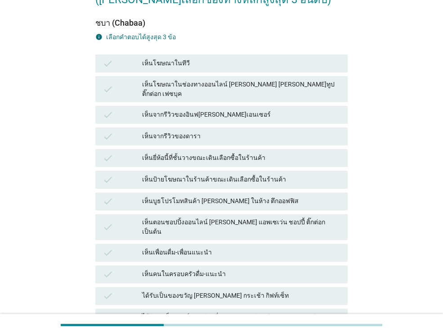
click at [188, 69] on div "check เห็นโฆษณาในทีวี" at bounding box center [221, 63] width 252 height 18
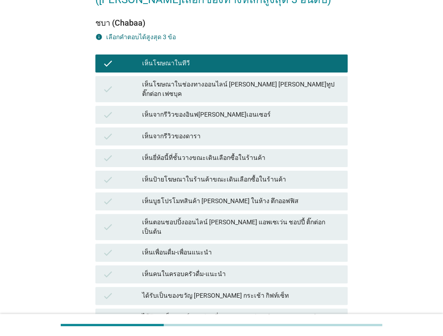
scroll to position [135, 0]
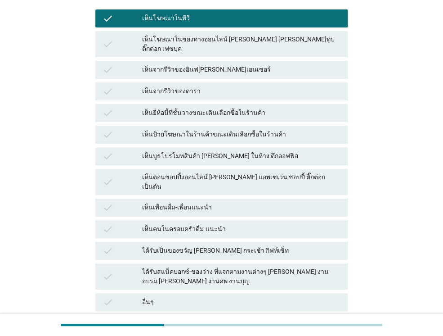
click at [231, 245] on div "ได้รับเป็นของขวัญ [PERSON_NAME] กระเช้า กิฟท์เซ็ท" at bounding box center [241, 250] width 198 height 11
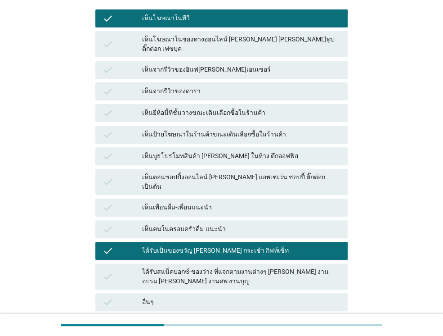
click at [218, 202] on div "เห็นเพื่อนดื่ม-เพื่อนแนะนำ" at bounding box center [241, 207] width 198 height 11
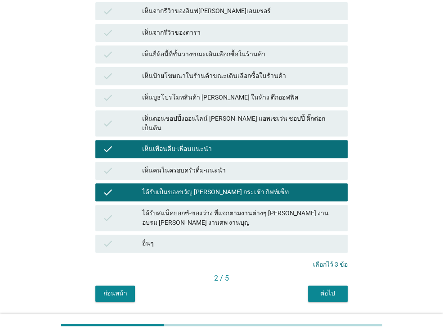
scroll to position [204, 0]
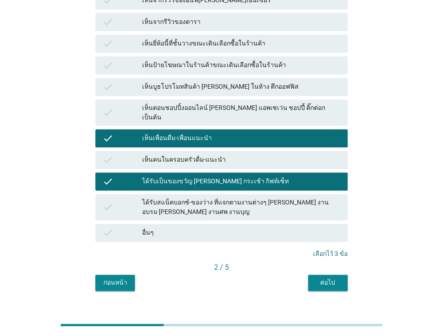
click at [329, 278] on div "ต่อไป" at bounding box center [327, 282] width 25 height 9
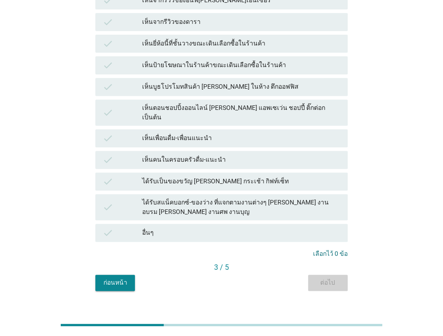
scroll to position [0, 0]
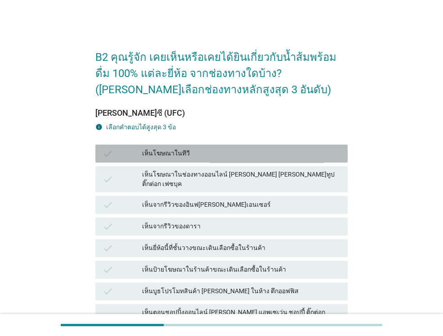
click at [212, 150] on div "เห็นโฆษณาในทีวี" at bounding box center [241, 153] width 198 height 11
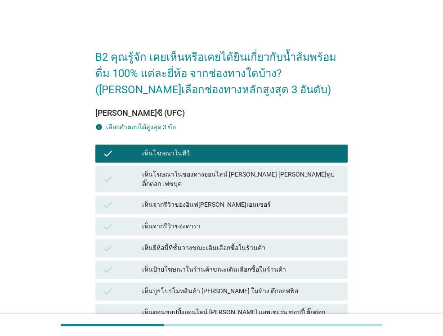
click at [185, 267] on div "check เห็นป้ายโฆษณาในร้านค้าขณะเดินเลือกซื้อในร้านค้า" at bounding box center [221, 269] width 252 height 18
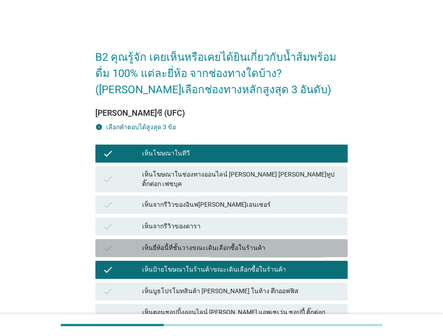
click at [189, 243] on div "เห็นยี่ห้อนี้ที่ชั้นวางขณะเดินเลือกซื้อในร้านค้า" at bounding box center [241, 247] width 198 height 11
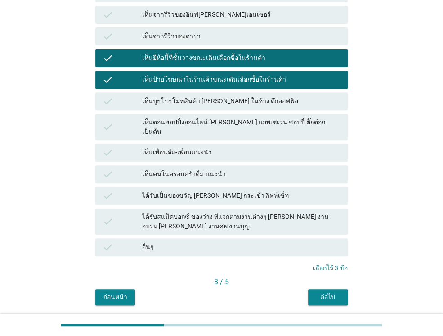
scroll to position [204, 0]
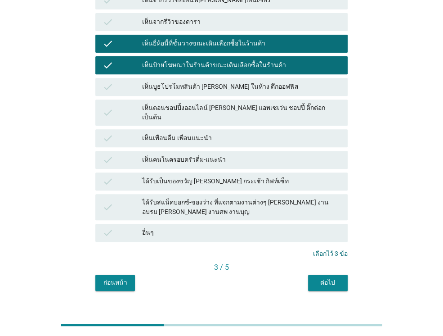
click at [328, 278] on div "ต่อไป" at bounding box center [327, 282] width 25 height 9
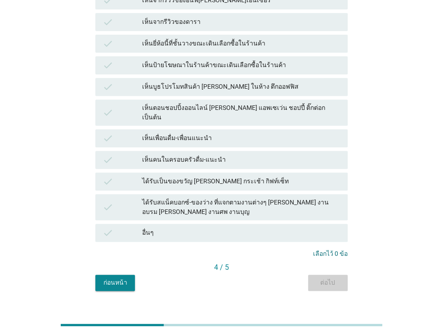
scroll to position [0, 0]
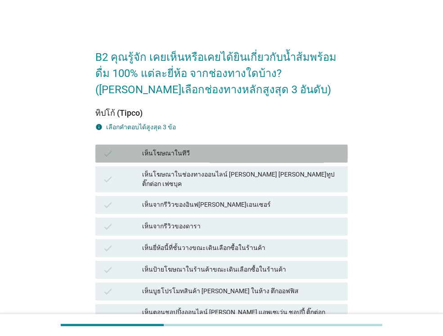
click at [167, 153] on div "เห็นโฆษณาในทีวี" at bounding box center [241, 153] width 198 height 11
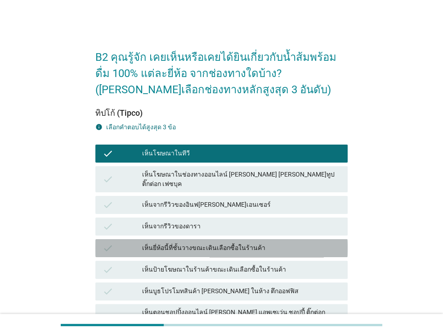
click at [171, 242] on div "เห็นยี่ห้อนี้ที่ชั้นวางขณะเดินเลือกซื้อในร้านค้า" at bounding box center [241, 247] width 198 height 11
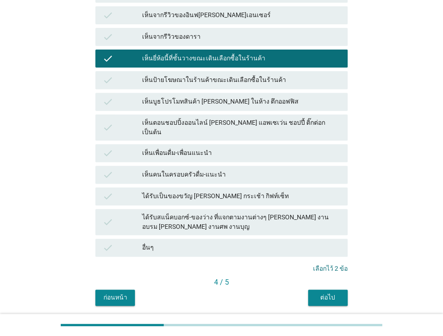
scroll to position [204, 0]
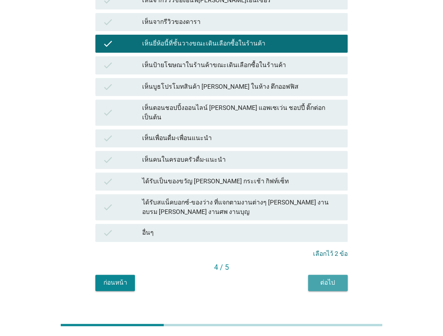
click at [324, 278] on div "ต่อไป" at bounding box center [327, 282] width 25 height 9
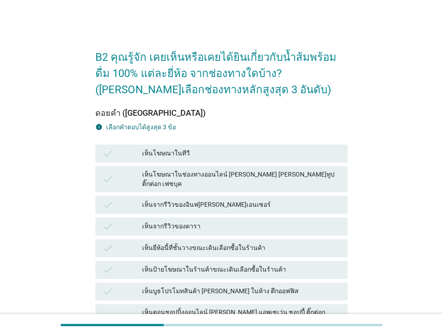
click at [211, 242] on div "เห็นยี่ห้อนี้ที่ชั้นวางขณะเดินเลือกซื้อในร้านค้า" at bounding box center [241, 247] width 198 height 11
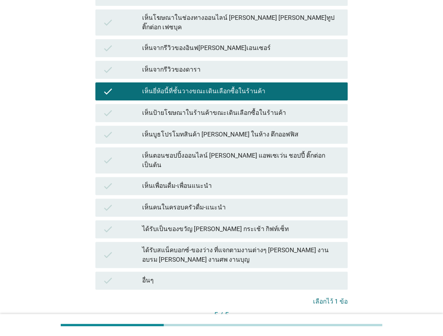
scroll to position [135, 0]
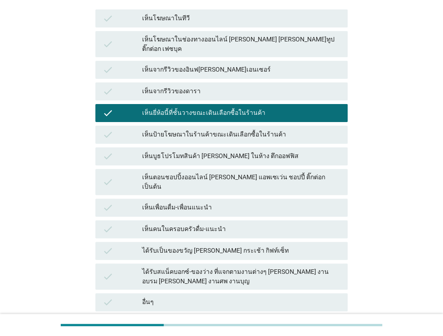
click at [230, 172] on div "เห็นตอนชอปปิ้งออนไลน์ [PERSON_NAME] แอพเซเว่น ชอปปี้ ติ๊กต่อก เป็นต้น" at bounding box center [241, 181] width 198 height 19
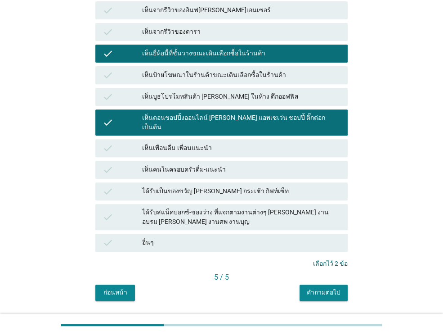
scroll to position [204, 0]
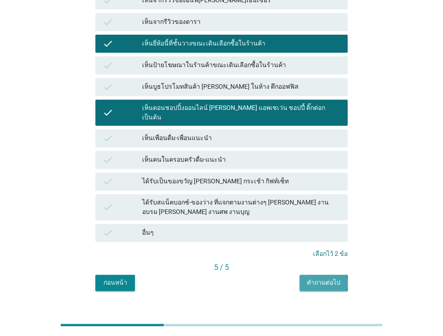
click at [331, 278] on div "คำถามต่อไป" at bounding box center [324, 282] width 34 height 9
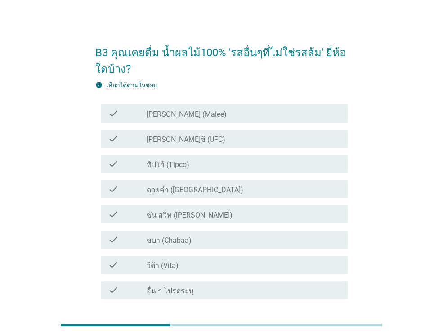
scroll to position [0, 0]
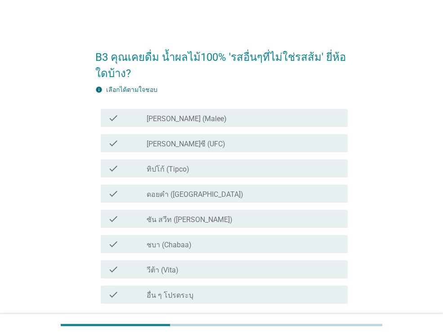
click at [171, 243] on label "ชบา (Chabaa)" at bounding box center [169, 244] width 45 height 9
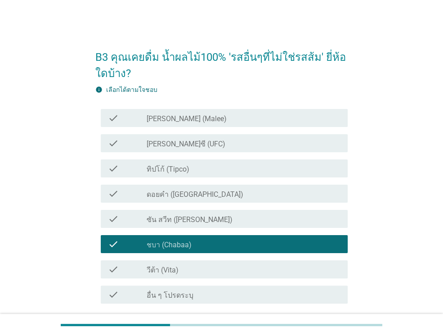
click at [172, 224] on div "check check_box_outline_blank ซัน สวีท (Sun sweet)" at bounding box center [224, 219] width 247 height 18
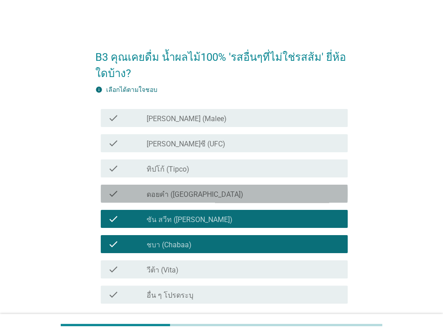
click at [162, 195] on label "ดอยคำ ([GEOGRAPHIC_DATA])" at bounding box center [195, 194] width 97 height 9
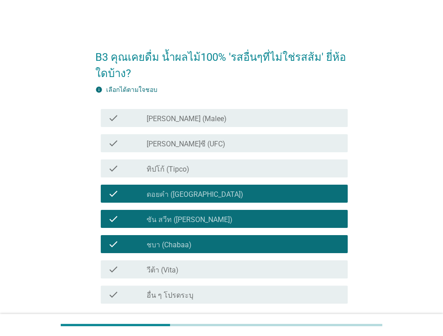
drag, startPoint x: 158, startPoint y: 170, endPoint x: 160, endPoint y: 157, distance: 13.2
click at [158, 170] on label "ทิปโก้ (Tipco)" at bounding box center [168, 169] width 43 height 9
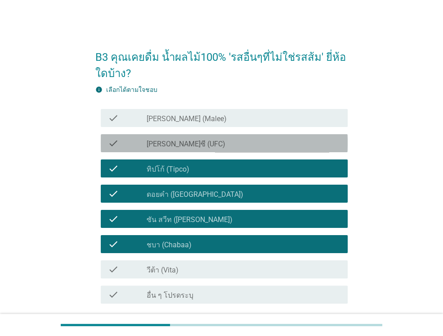
click at [160, 149] on div "check check_box_outline_blank [PERSON_NAME]ซี (UFC)" at bounding box center [224, 143] width 247 height 18
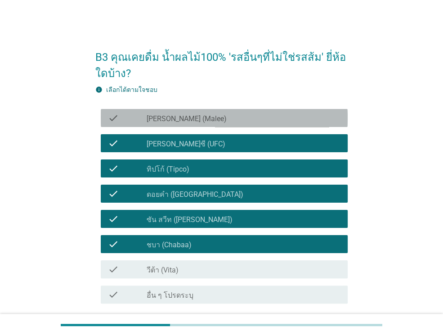
click at [168, 115] on label "[PERSON_NAME] (Malee)" at bounding box center [187, 118] width 80 height 9
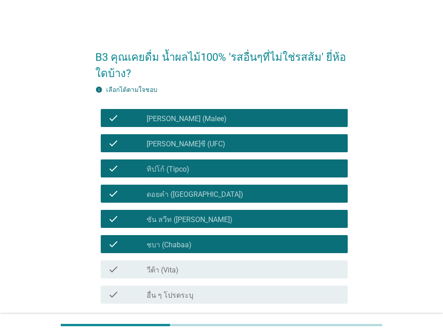
click at [170, 266] on label "วีต้า (Vita)" at bounding box center [163, 269] width 32 height 9
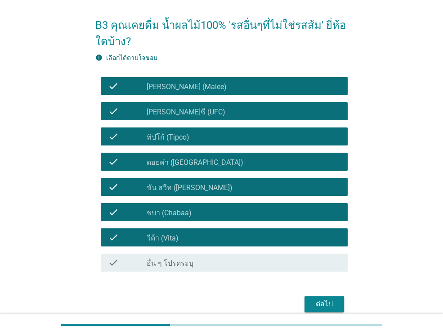
scroll to position [72, 0]
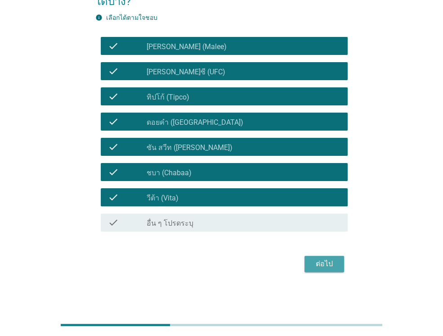
click at [331, 260] on div "ต่อไป" at bounding box center [324, 263] width 25 height 11
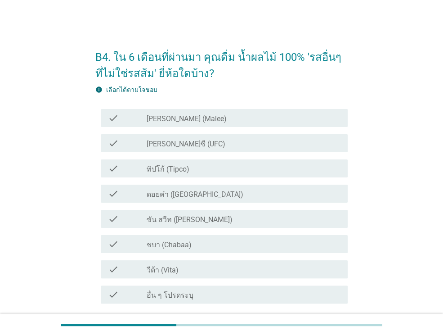
click at [173, 119] on label "[PERSON_NAME] (Malee)" at bounding box center [187, 118] width 80 height 9
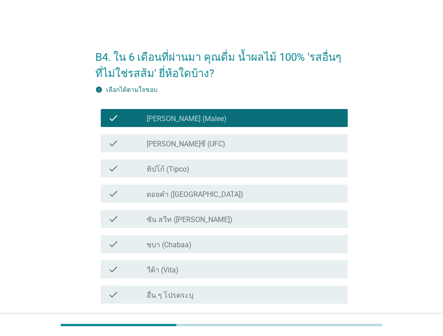
click at [162, 144] on label "[PERSON_NAME]ซี (UFC)" at bounding box center [186, 143] width 79 height 9
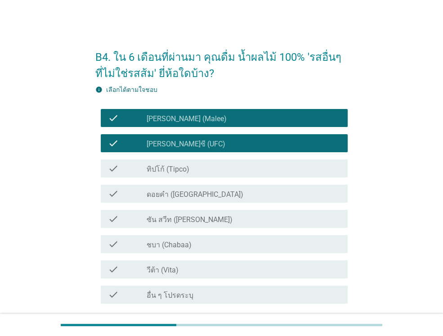
click at [162, 167] on label "ทิปโก้ (Tipco)" at bounding box center [168, 169] width 43 height 9
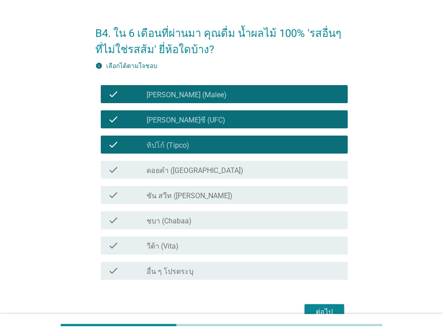
scroll to position [72, 0]
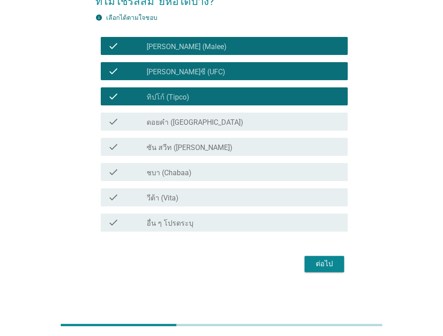
click at [321, 265] on div "ต่อไป" at bounding box center [324, 263] width 25 height 11
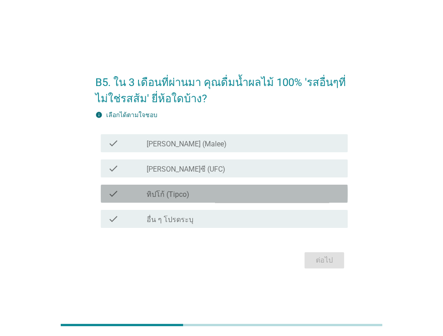
click at [187, 200] on div "check check_box_outline_blank ทิปโก้ (Tipco)" at bounding box center [224, 193] width 247 height 18
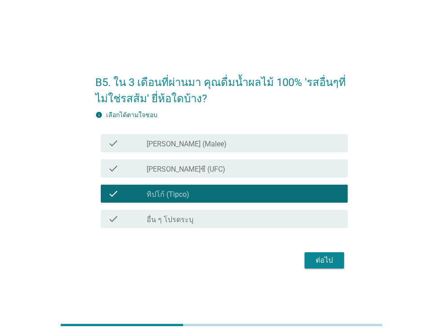
click at [170, 168] on label "[PERSON_NAME]ซี (UFC)" at bounding box center [186, 169] width 79 height 9
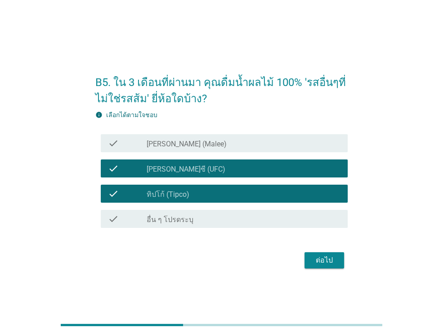
click at [169, 139] on div "check_box_outline_blank [PERSON_NAME] (Malee)" at bounding box center [244, 143] width 194 height 11
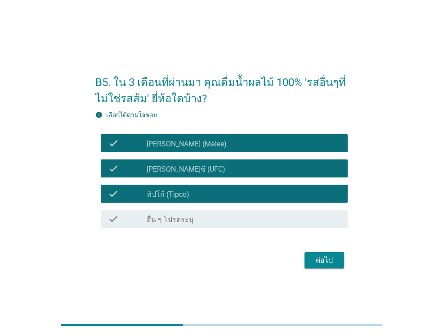
click at [328, 260] on div "ต่อไป" at bounding box center [324, 260] width 25 height 11
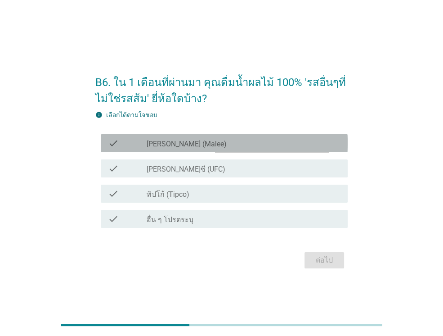
click at [179, 151] on div "check check_box_outline_blank [PERSON_NAME] (Malee)" at bounding box center [224, 143] width 247 height 18
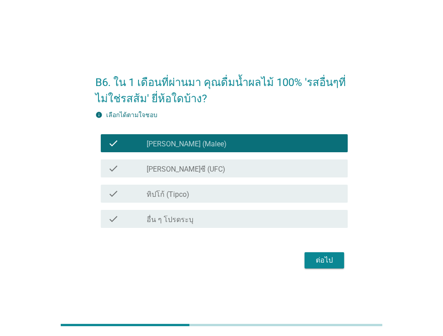
click at [334, 261] on div "ต่อไป" at bounding box center [324, 260] width 25 height 11
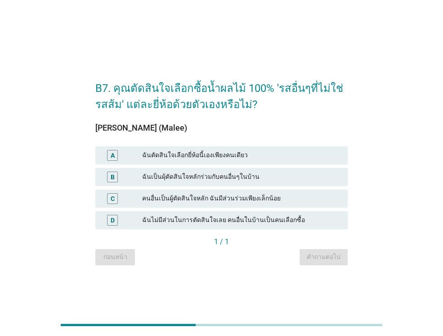
click at [223, 148] on div "A ฉันตัดสินใจเลือกยี่ห้อนี้เองเพียงคนเดียว" at bounding box center [221, 155] width 252 height 18
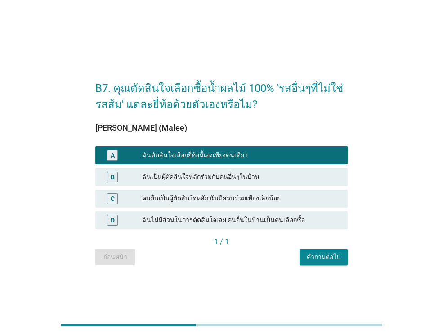
click at [329, 251] on button "คำถามต่อไป" at bounding box center [324, 257] width 48 height 16
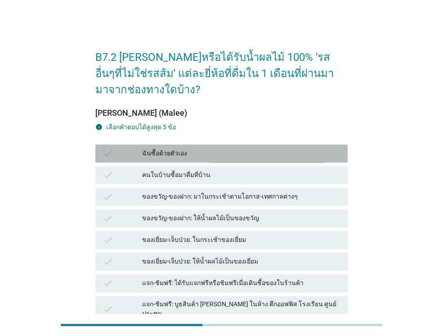
click at [177, 146] on div "check ฉันซื้อด้วยตัวเอง" at bounding box center [221, 153] width 252 height 18
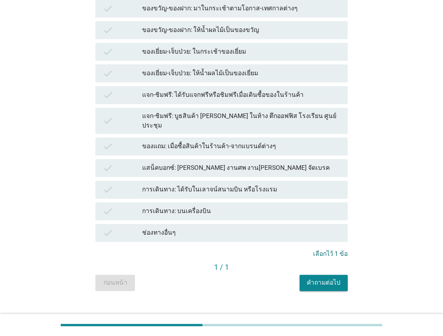
scroll to position [196, 0]
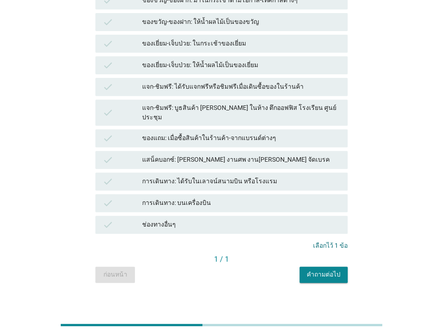
click at [318, 270] on div "คำถามต่อไป" at bounding box center [324, 273] width 34 height 9
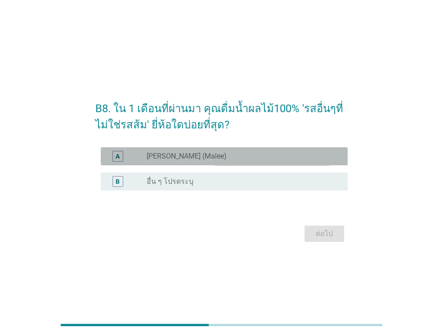
click at [244, 150] on div "A radio_button_unchecked [PERSON_NAME] (Malee)" at bounding box center [224, 156] width 247 height 18
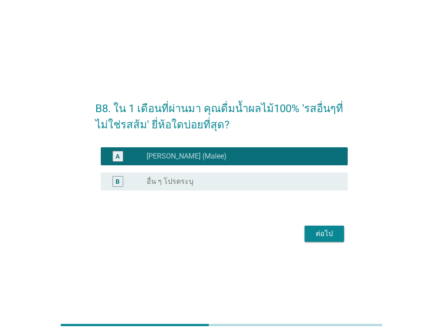
click at [335, 238] on div "ต่อไป" at bounding box center [324, 233] width 25 height 11
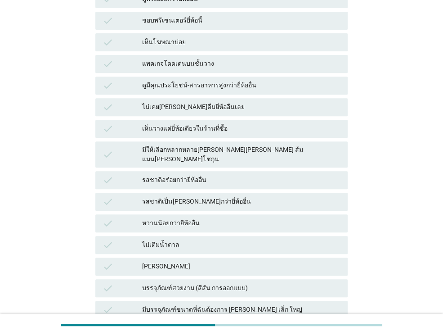
scroll to position [270, 0]
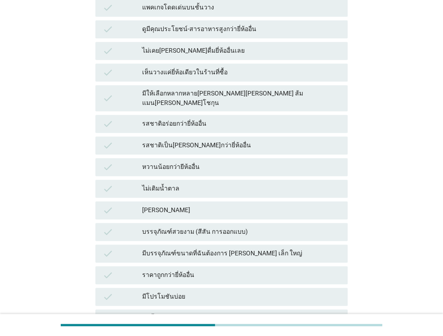
click at [206, 140] on div "รสชาติเป็น[PERSON_NAME]กว่ายี่ห้ออื่น" at bounding box center [241, 145] width 198 height 11
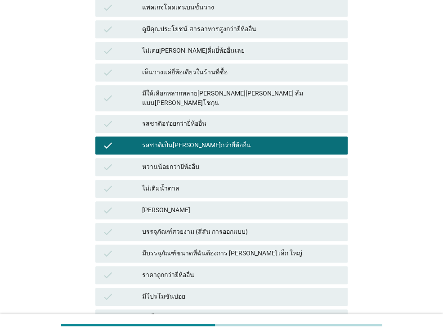
click at [196, 115] on div "check รสชาติอร่อยกว่ายี่ห้ออื่น" at bounding box center [221, 124] width 252 height 18
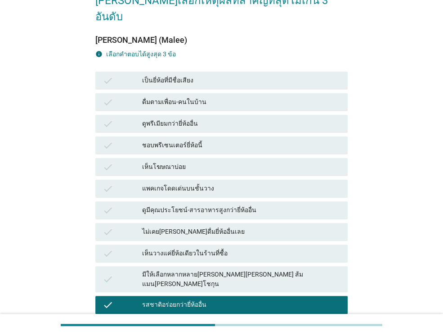
scroll to position [90, 0]
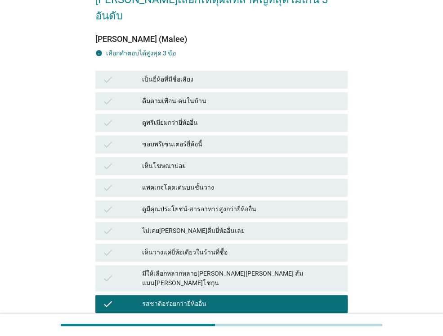
click at [186, 204] on div "ดูมีคุณประโยชน์-สารอาหารสูงกว่ายี่ห้ออื่น" at bounding box center [241, 209] width 198 height 11
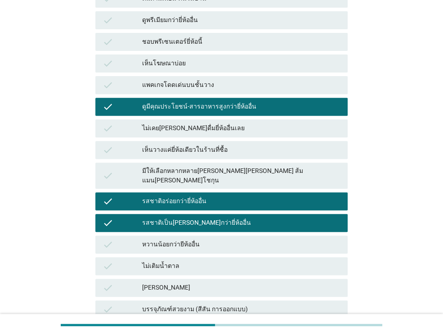
scroll to position [347, 0]
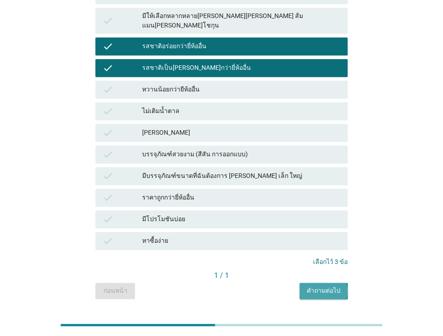
click at [319, 286] on div "คำถามต่อไป" at bounding box center [324, 290] width 34 height 9
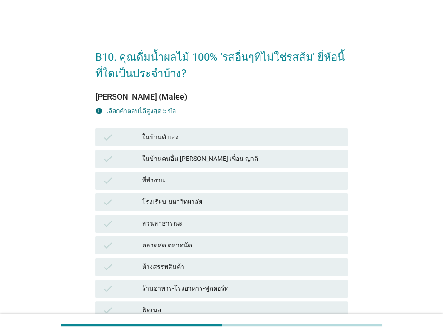
click at [160, 129] on div "check ในบ้านตัวเอง" at bounding box center [221, 137] width 252 height 18
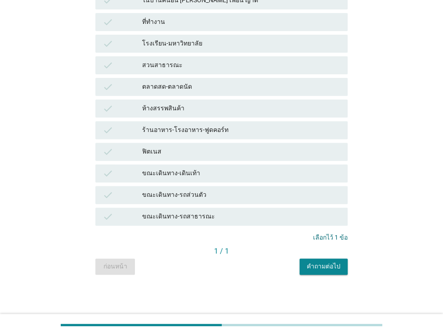
scroll to position [158, 0]
click at [182, 196] on div "ขณะเดินทาง-รถส่วนตัว" at bounding box center [241, 194] width 198 height 11
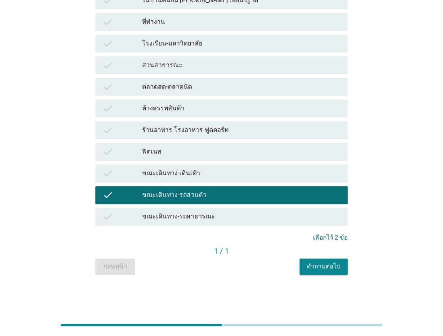
click at [329, 264] on div "คำถามต่อไป" at bounding box center [324, 265] width 34 height 9
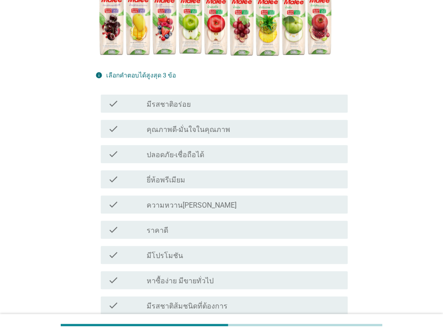
scroll to position [171, 0]
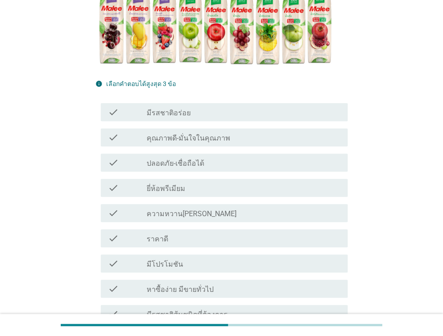
click at [200, 214] on div "check_box_outline_blank ความหวาน[PERSON_NAME]" at bounding box center [244, 212] width 194 height 11
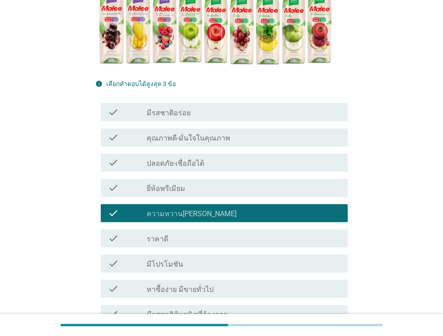
click at [197, 166] on label "ปลอดภัย-เชื่อถือได้" at bounding box center [176, 163] width 58 height 9
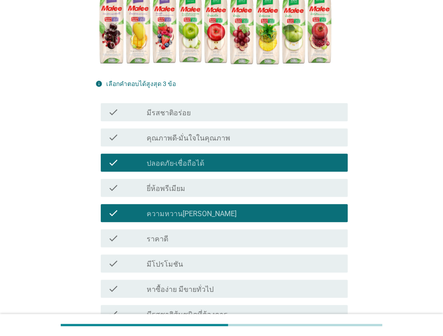
click at [185, 115] on label "มีรสชาติอร่อย" at bounding box center [169, 112] width 44 height 9
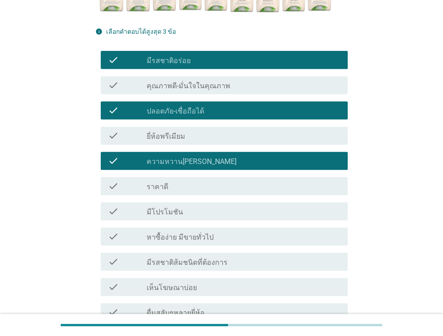
scroll to position [351, 0]
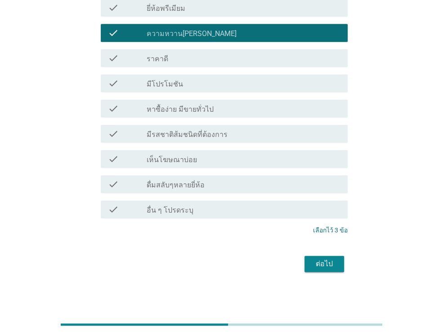
click at [337, 266] on div "ต่อไป" at bounding box center [324, 263] width 25 height 11
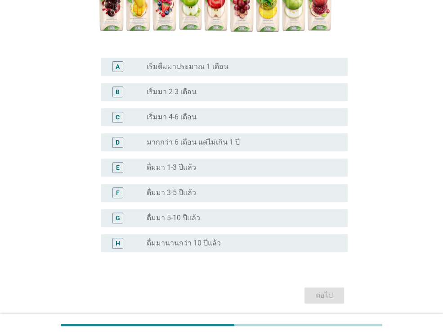
scroll to position [219, 0]
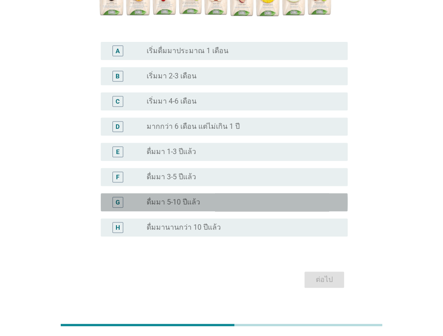
click at [194, 197] on label "ดื่มมา 5-10 ปีแล้ว" at bounding box center [174, 201] width 54 height 9
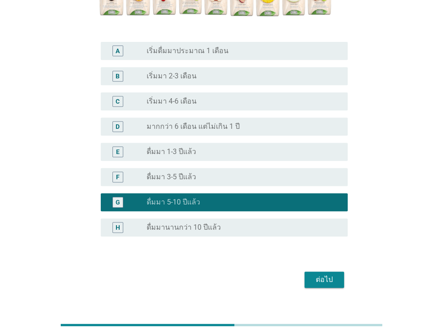
click at [329, 271] on button "ต่อไป" at bounding box center [325, 279] width 40 height 16
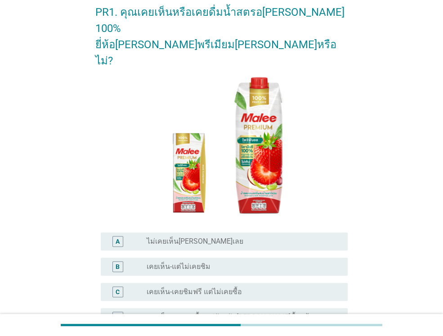
scroll to position [144, 0]
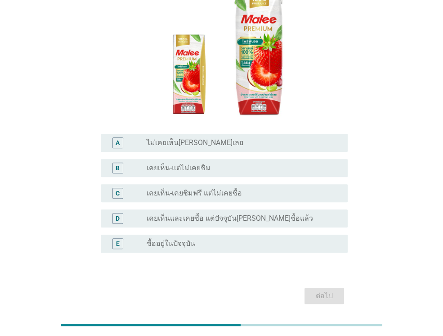
click at [171, 214] on label "เคยเห็นและเคยซื้อ แต่ปัจจุบัน[PERSON_NAME]ซื้อแล้ว" at bounding box center [230, 218] width 166 height 9
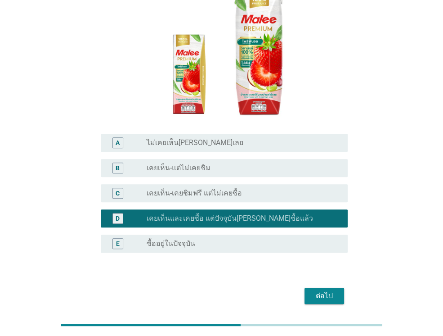
click at [319, 290] on div "ต่อไป" at bounding box center [324, 295] width 25 height 11
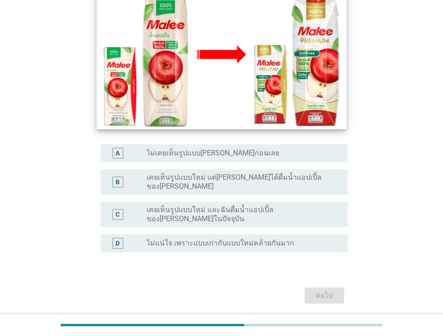
scroll to position [167, 0]
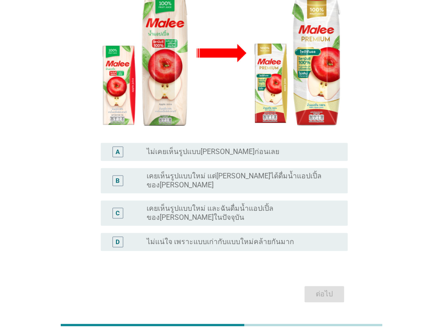
click at [309, 200] on div "C radio_button_unchecked เคยเห็นรูปแบบใหม่ และฉันดื่มน้ำแอปเปิ้ลของ[PERSON_NAME…" at bounding box center [224, 212] width 247 height 25
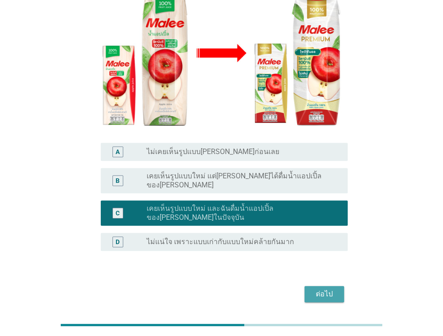
click at [315, 288] on div "ต่อไป" at bounding box center [324, 293] width 25 height 11
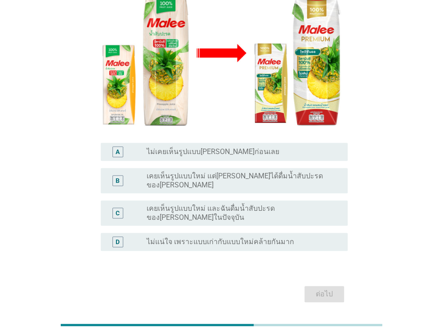
click at [309, 200] on div "C radio_button_unchecked เคยเห็นรูปแบบใหม่ และฉันดื่มน้ำสับปะรดของ[PERSON_NAME]…" at bounding box center [224, 212] width 247 height 25
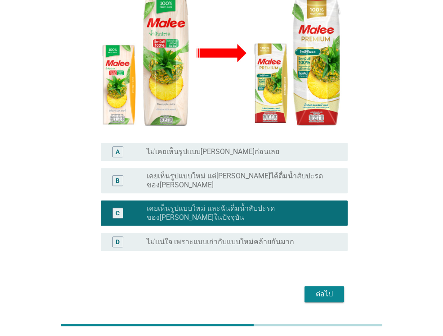
click at [330, 288] on div "ต่อไป" at bounding box center [324, 293] width 25 height 11
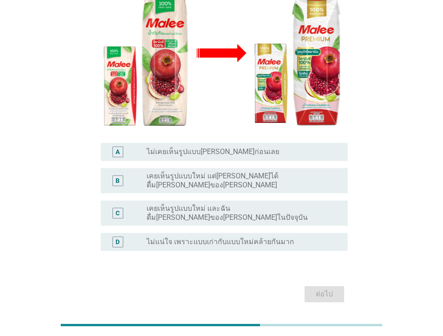
click at [291, 204] on label "เคยเห็นรูปแบบใหม่ และฉันดื่ม[PERSON_NAME]ของ[PERSON_NAME]ในปัจจุบัน" at bounding box center [240, 213] width 187 height 18
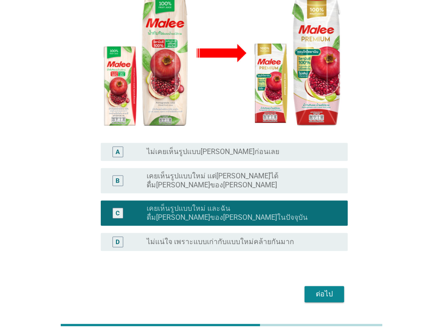
click at [322, 288] on div "ต่อไป" at bounding box center [324, 293] width 25 height 11
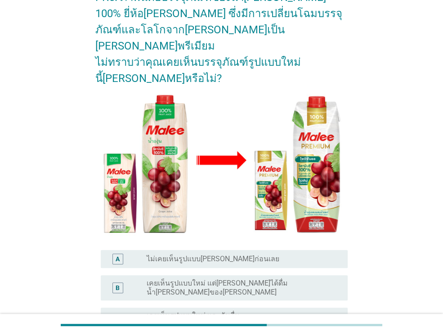
scroll to position [135, 0]
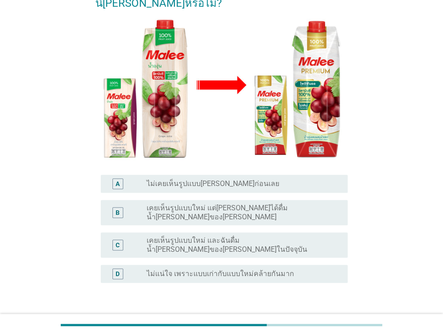
click at [304, 236] on label "เคยเห็นรูปแบบใหม่ และฉันดื่มน้ำ[PERSON_NAME]ของ[PERSON_NAME]ในปัจจุบัน" at bounding box center [240, 245] width 187 height 18
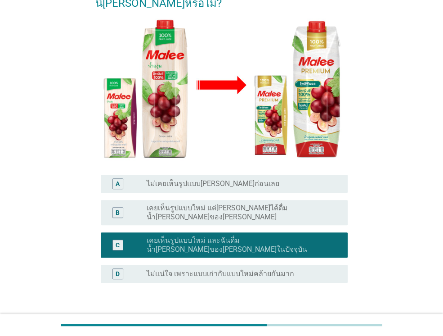
click at [334, 320] on div "ต่อไป" at bounding box center [324, 325] width 25 height 11
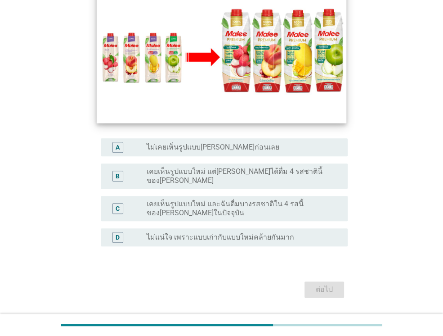
scroll to position [174, 0]
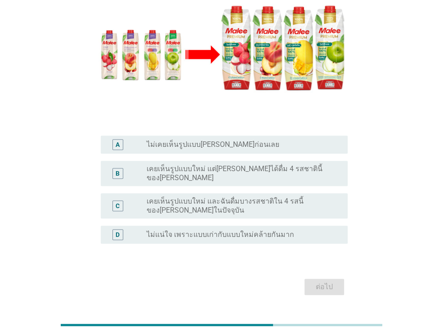
click at [287, 197] on label "เคยเห็นรูปแบบใหม่ และฉันดื่มบางรสชาติใน 4 รสนี้ของ[PERSON_NAME]ในปัจจุบัน" at bounding box center [240, 206] width 187 height 18
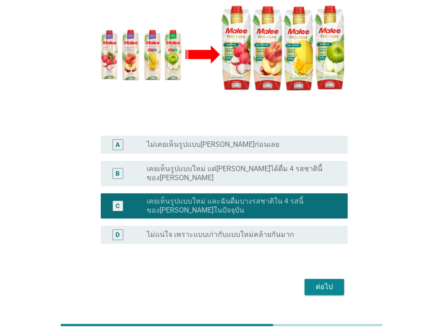
click at [322, 281] on div "ต่อไป" at bounding box center [324, 286] width 25 height 11
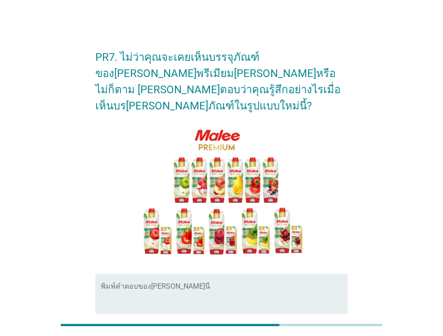
click at [185, 284] on textarea "พิมพ์คำตอบของคุณ ที่นี่" at bounding box center [224, 307] width 247 height 47
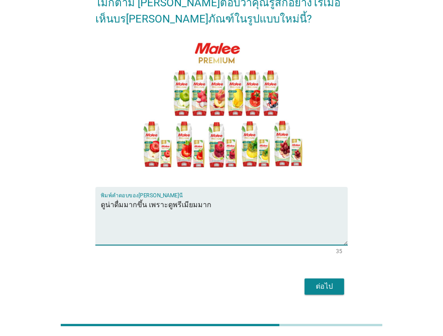
scroll to position [94, 0]
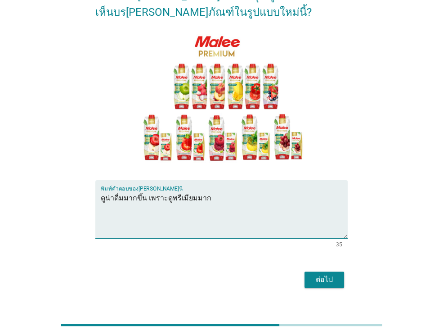
type textarea "ดูน่าดื่มมากขึ้น เพราะดูพรีเมียมมาก"
click at [326, 271] on button "ต่อไป" at bounding box center [325, 279] width 40 height 16
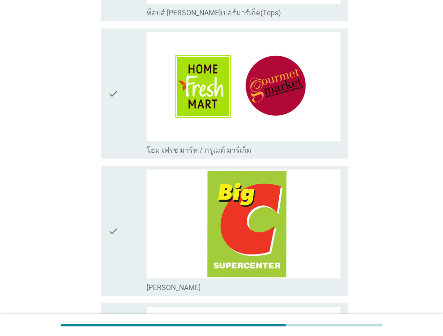
scroll to position [540, 0]
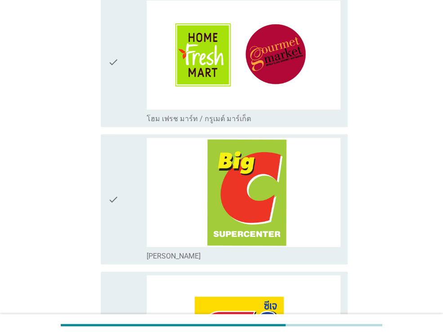
click at [126, 175] on div "check" at bounding box center [127, 199] width 39 height 123
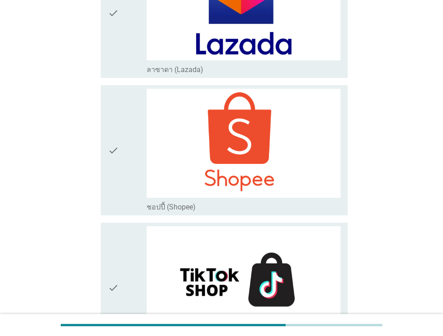
scroll to position [2402, 0]
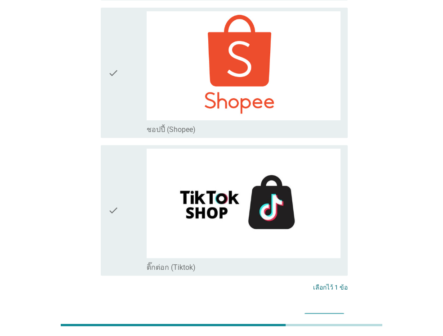
click at [320, 313] on button "ต่อไป" at bounding box center [325, 321] width 40 height 16
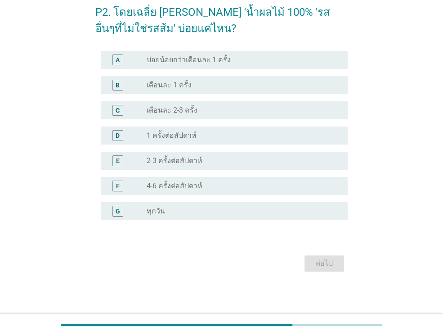
scroll to position [0, 0]
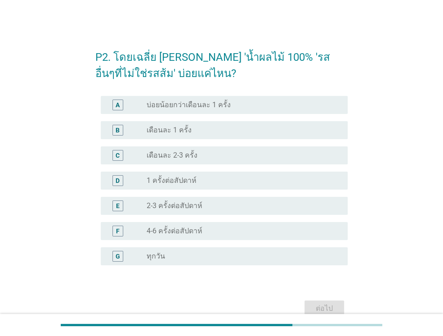
click at [198, 157] on div "radio_button_unchecked เดือนละ 2-3 ครั้ง" at bounding box center [240, 155] width 187 height 9
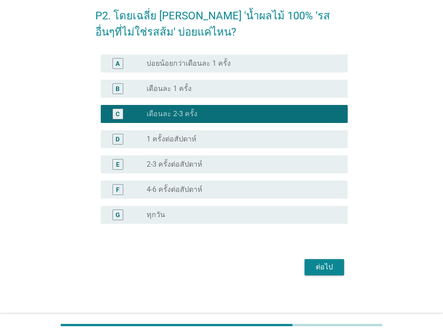
scroll to position [45, 0]
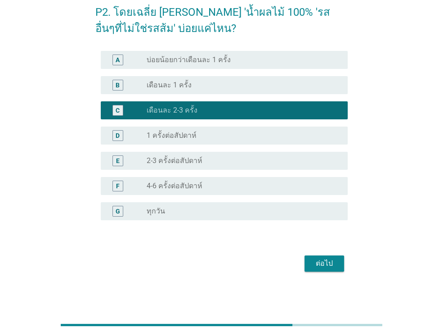
click at [321, 263] on div "ต่อไป" at bounding box center [324, 263] width 25 height 11
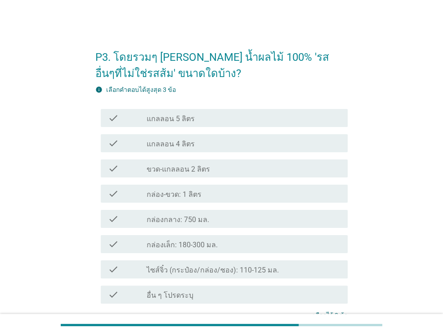
click at [201, 197] on div "check_box_outline_blank กล่อง-ขวด: 1 ลิตร" at bounding box center [244, 193] width 194 height 11
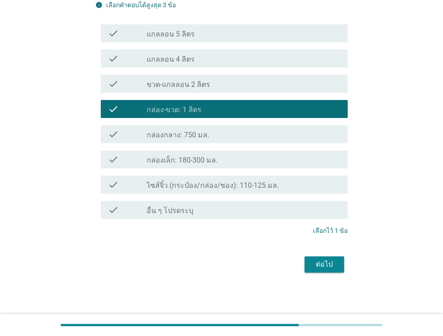
scroll to position [85, 0]
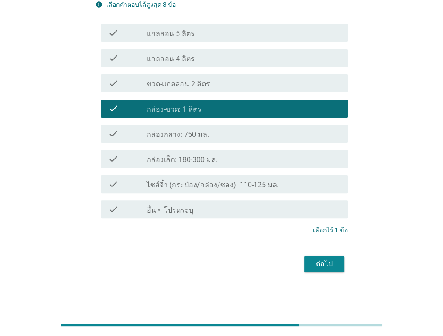
click at [326, 264] on div "ต่อไป" at bounding box center [324, 263] width 25 height 11
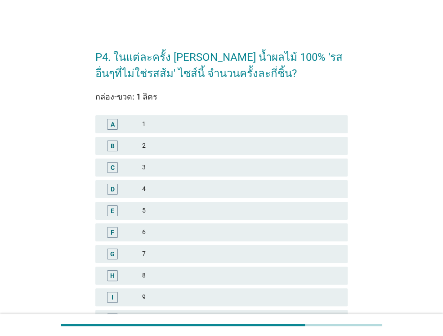
click at [160, 143] on div "2" at bounding box center [241, 145] width 198 height 11
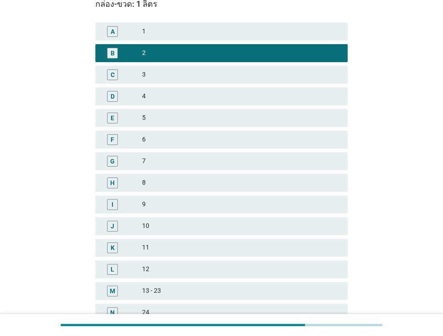
scroll to position [180, 0]
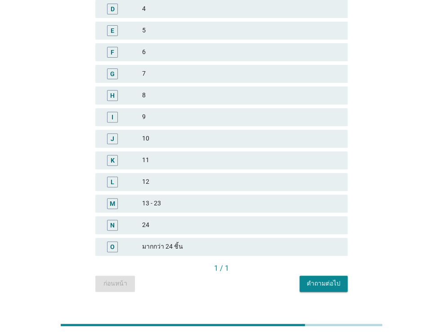
click at [319, 283] on div "คำถามต่อไป" at bounding box center [324, 282] width 34 height 9
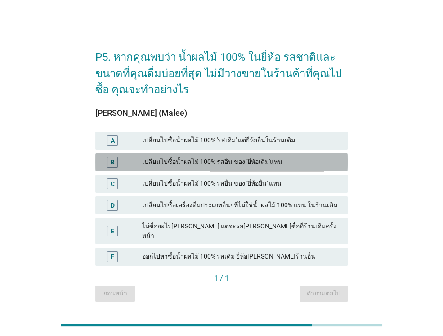
click at [259, 162] on div "เปลี่ยนไปซื้อน้ำผลไม้ 100% รสอื่น ของ 'ยี่ห้อเดิม'แทน" at bounding box center [241, 162] width 198 height 11
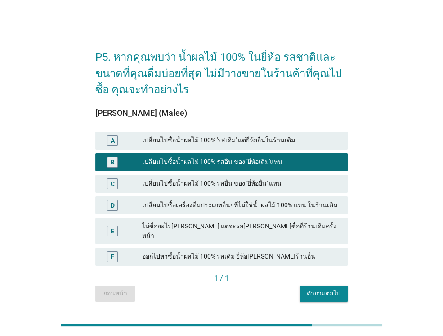
click at [325, 288] on div "คำถามต่อไป" at bounding box center [324, 292] width 34 height 9
